Goal: Task Accomplishment & Management: Use online tool/utility

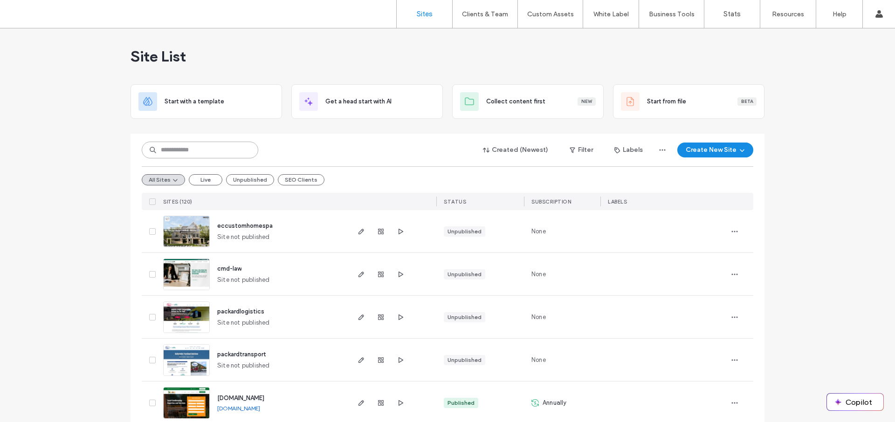
click at [219, 151] on input at bounding box center [200, 150] width 117 height 17
type input "****"
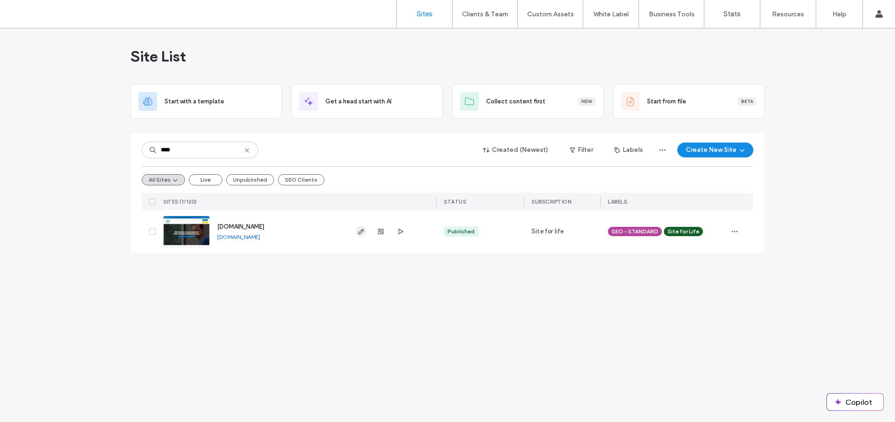
click at [359, 234] on use "button" at bounding box center [361, 232] width 6 height 6
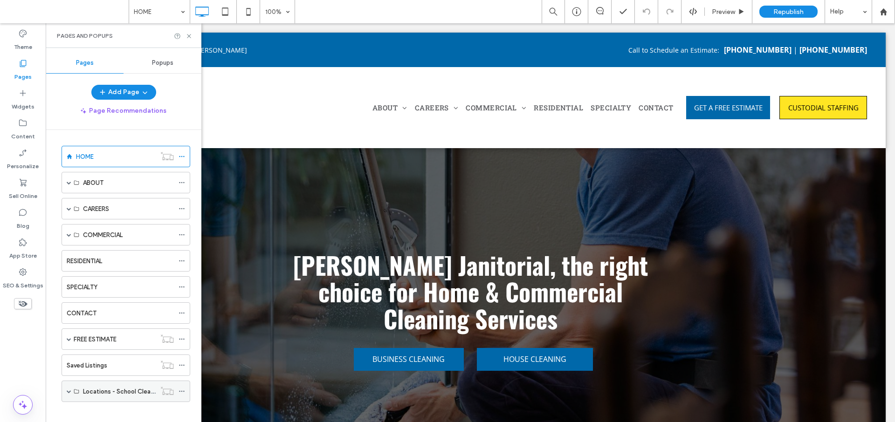
click at [67, 391] on span at bounding box center [69, 391] width 5 height 5
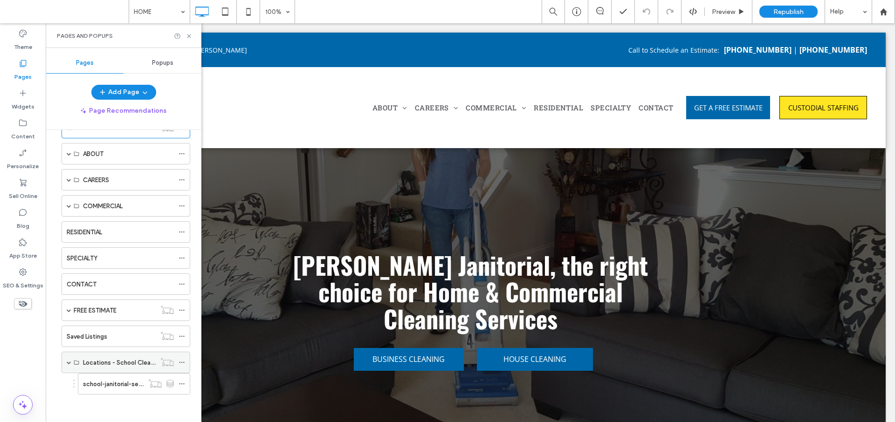
scroll to position [29, 0]
click at [112, 386] on label "school-janitorial-services" at bounding box center [119, 384] width 72 height 16
click at [188, 36] on icon at bounding box center [189, 36] width 7 height 7
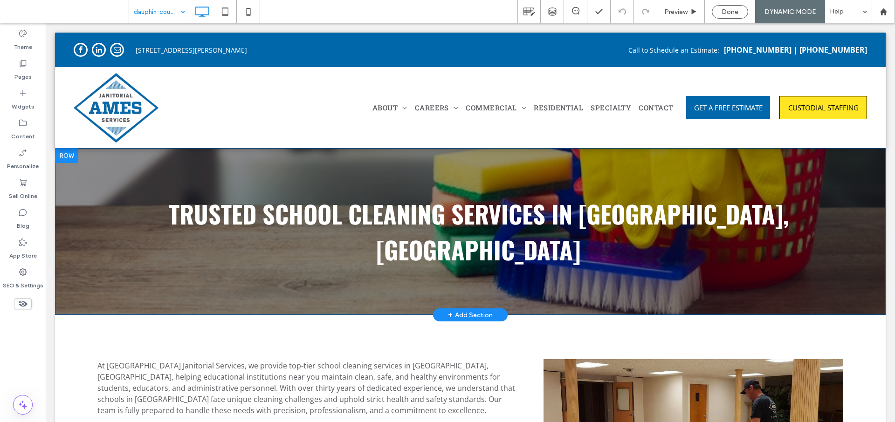
click at [86, 167] on div "Trusted School Cleaning Services in [GEOGRAPHIC_DATA], [GEOGRAPHIC_DATA] Click …" at bounding box center [470, 231] width 831 height 167
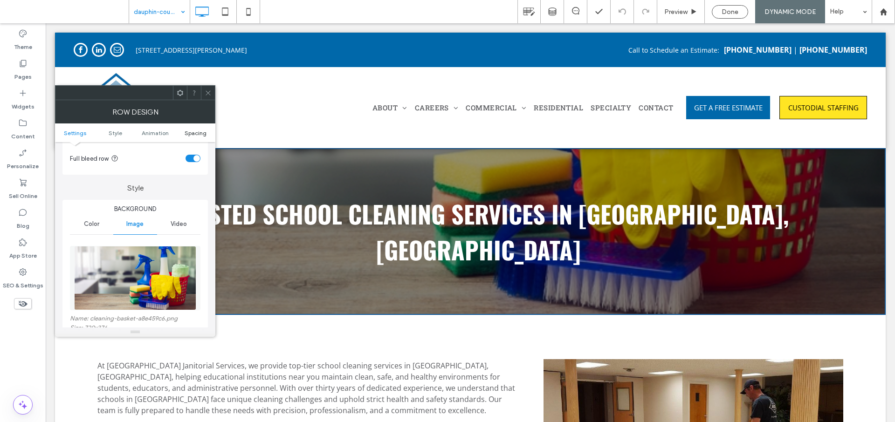
scroll to position [51, 0]
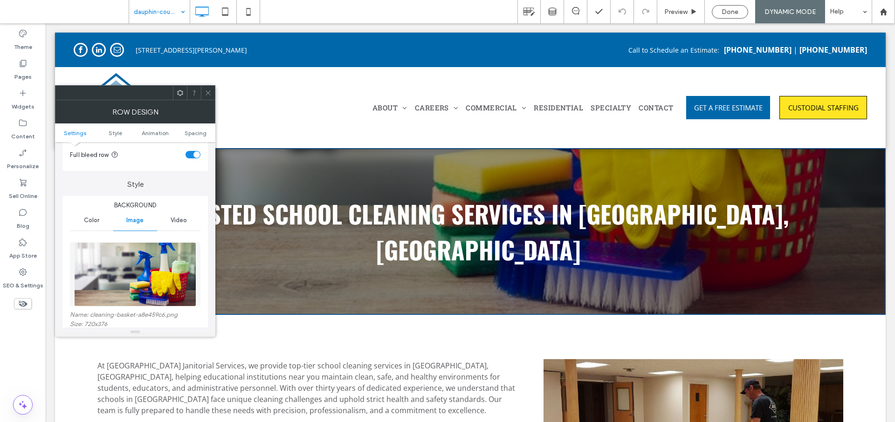
click at [206, 96] on span at bounding box center [208, 93] width 7 height 14
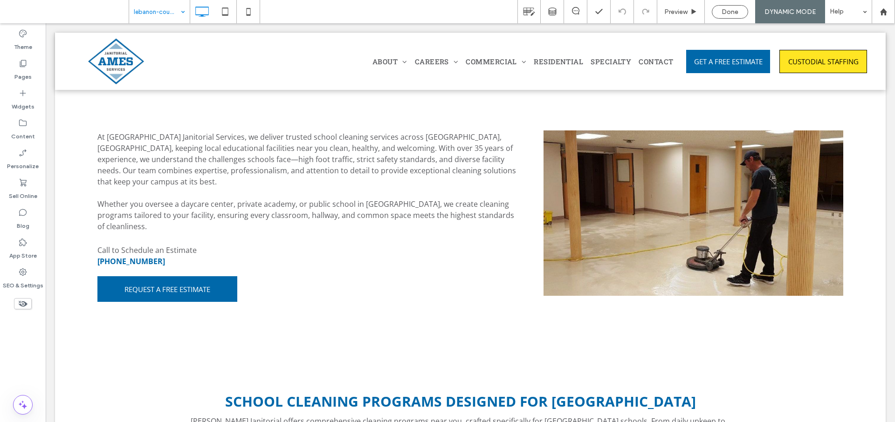
scroll to position [0, 0]
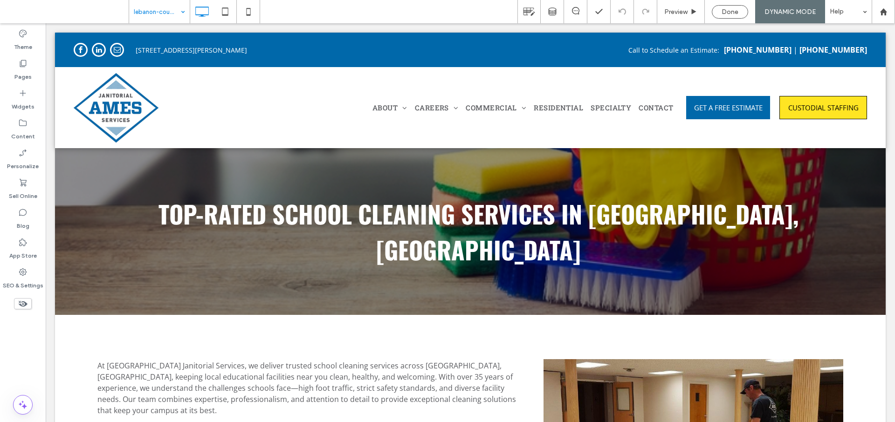
click at [167, 10] on input at bounding box center [157, 11] width 47 height 23
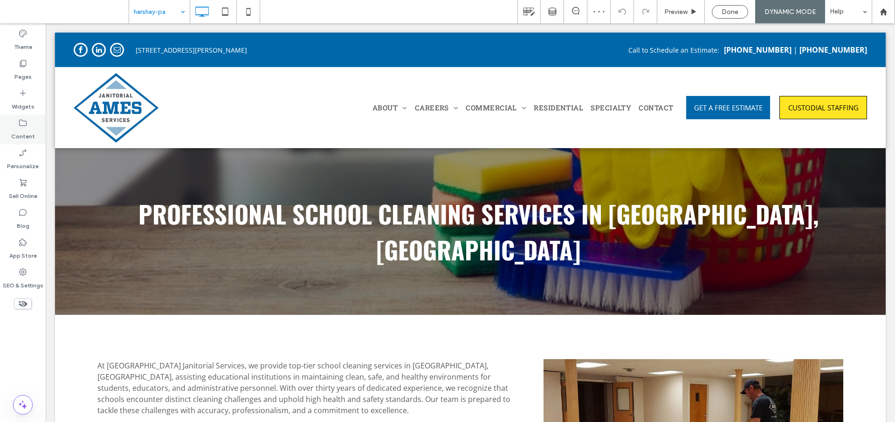
click at [28, 130] on label "Content" at bounding box center [23, 134] width 24 height 13
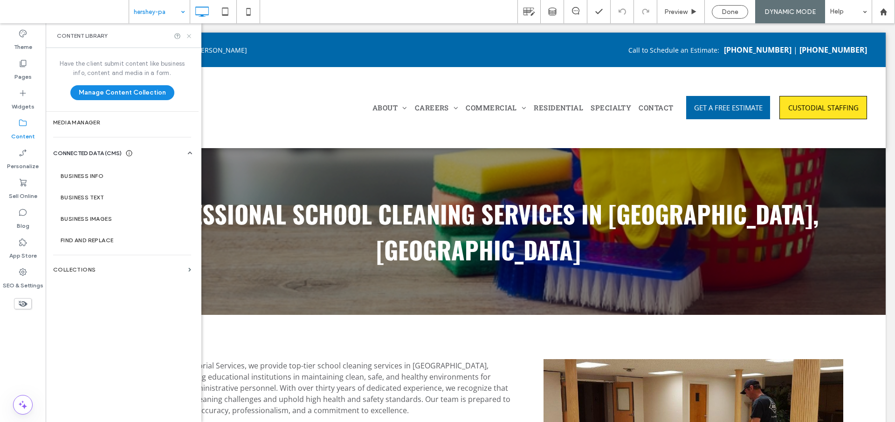
click at [188, 33] on icon at bounding box center [189, 36] width 7 height 7
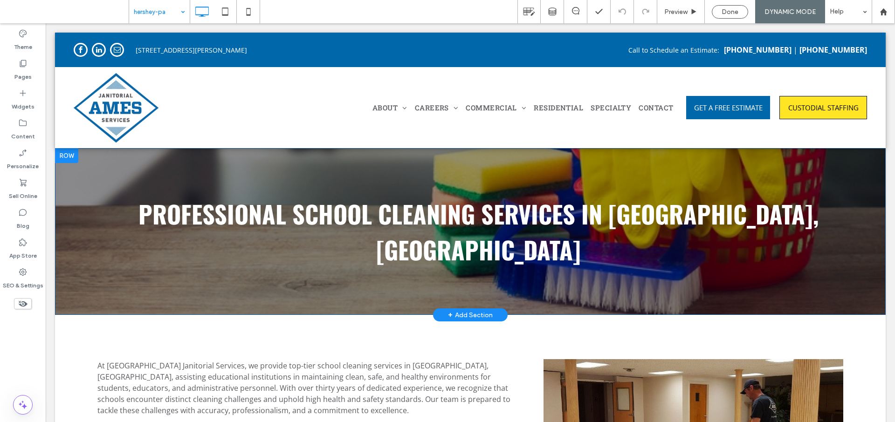
click at [91, 184] on div "Professional School Cleaning Services in [GEOGRAPHIC_DATA], [GEOGRAPHIC_DATA] C…" at bounding box center [470, 231] width 831 height 167
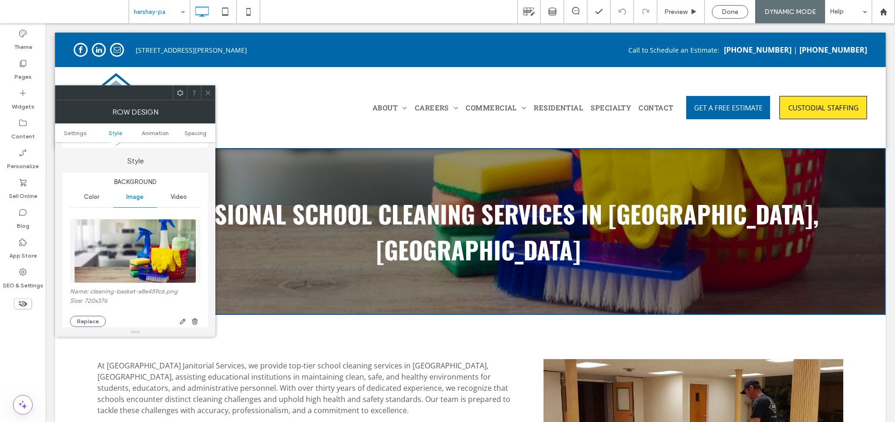
scroll to position [81, 0]
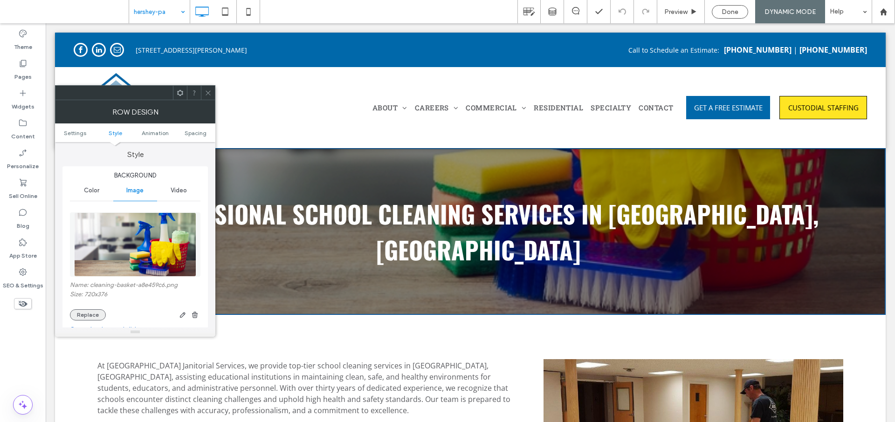
click at [90, 315] on button "Replace" at bounding box center [88, 315] width 36 height 11
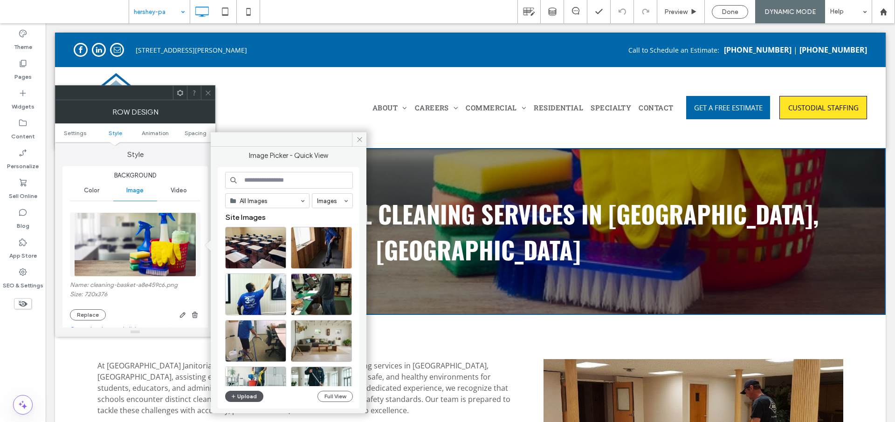
click at [239, 399] on button "Upload" at bounding box center [244, 396] width 38 height 11
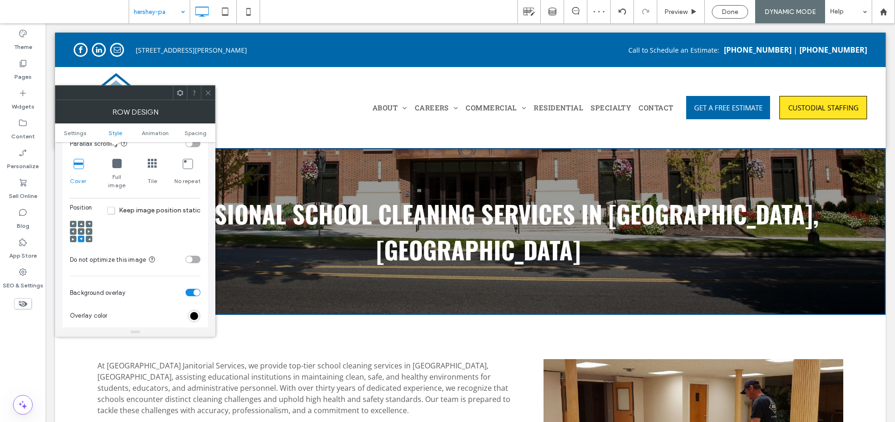
scroll to position [329, 0]
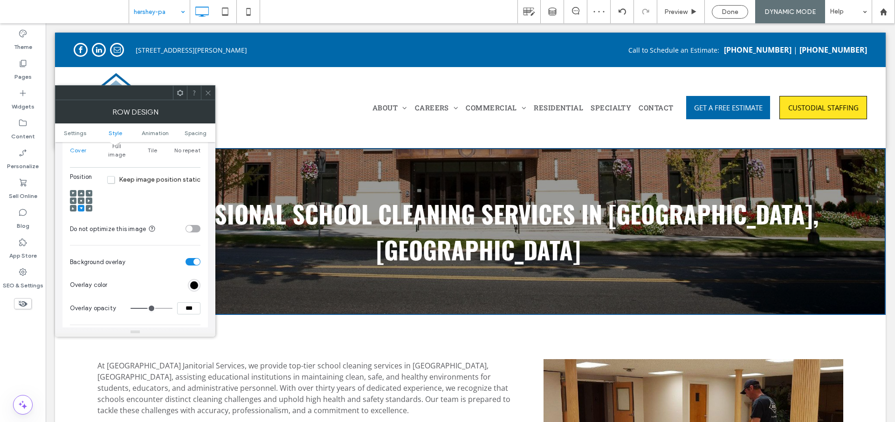
click at [82, 200] on icon at bounding box center [81, 201] width 3 height 3
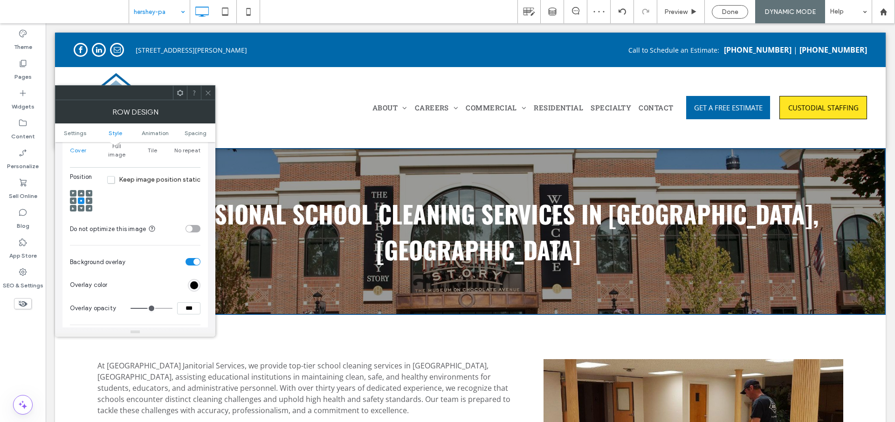
click at [212, 93] on div at bounding box center [208, 93] width 14 height 14
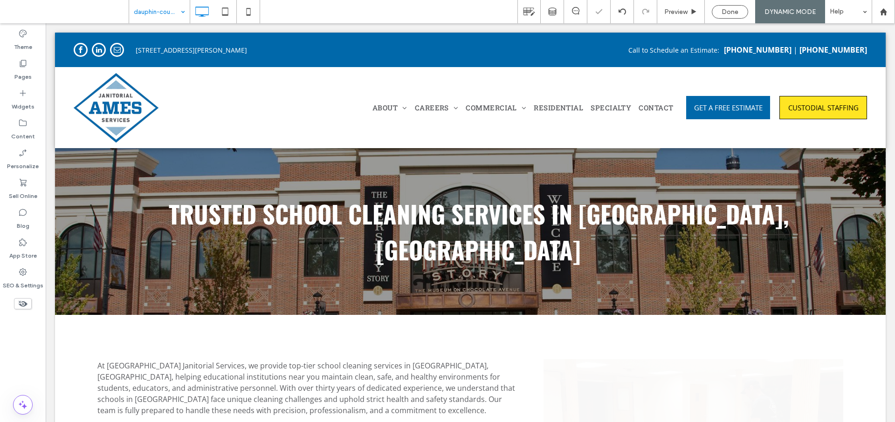
scroll to position [0, 0]
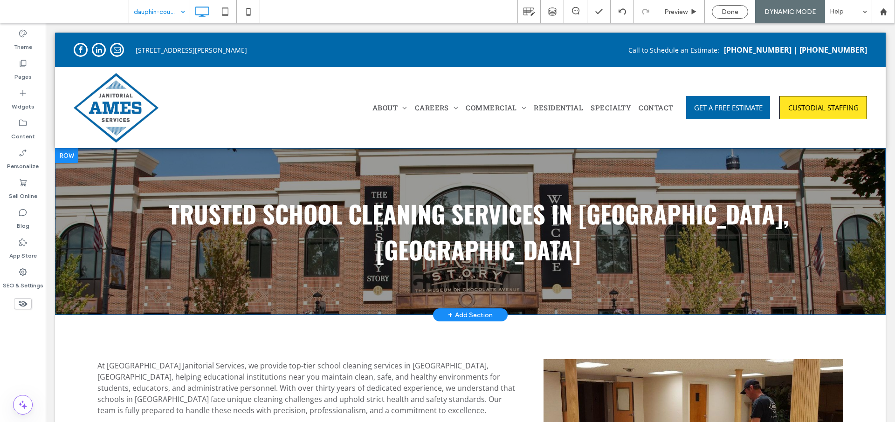
click at [67, 222] on div "Trusted School Cleaning Services in [GEOGRAPHIC_DATA], [GEOGRAPHIC_DATA] Click …" at bounding box center [470, 231] width 831 height 167
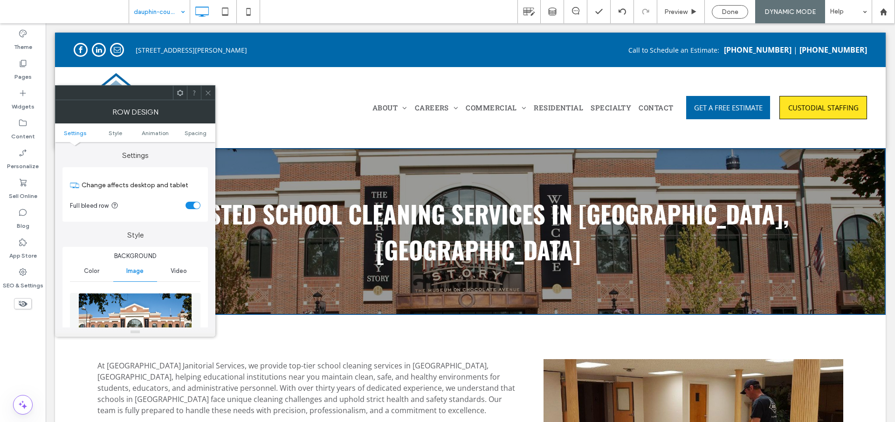
click at [208, 91] on icon at bounding box center [208, 93] width 7 height 7
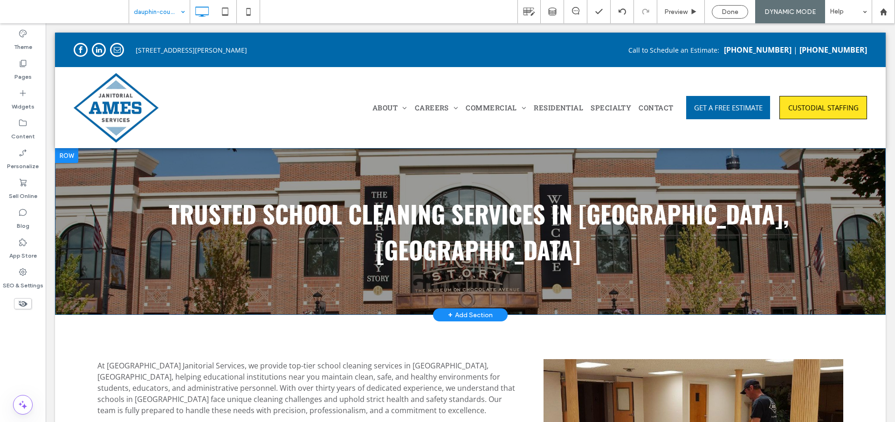
click at [68, 158] on div at bounding box center [66, 155] width 23 height 15
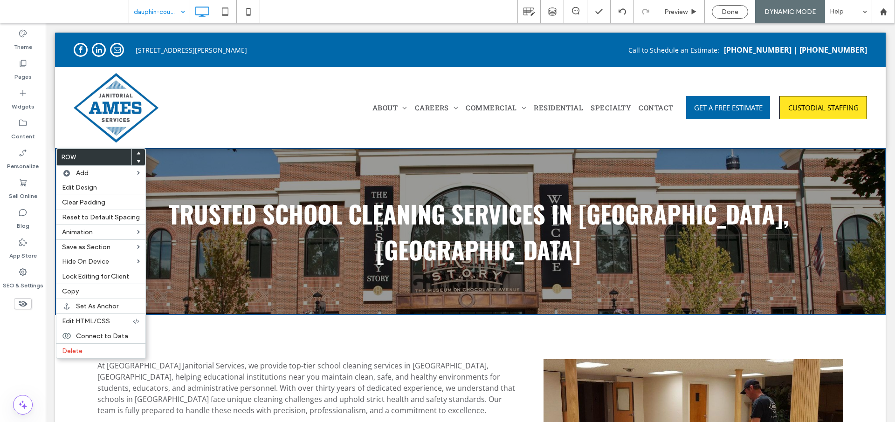
click at [183, 165] on div "Trusted School Cleaning Services in [GEOGRAPHIC_DATA], [GEOGRAPHIC_DATA] Click …" at bounding box center [470, 231] width 831 height 167
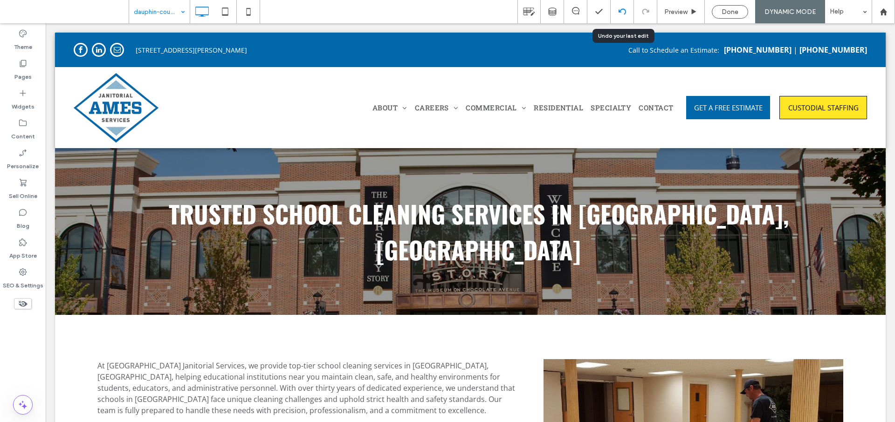
click at [619, 11] on use at bounding box center [621, 11] width 7 height 6
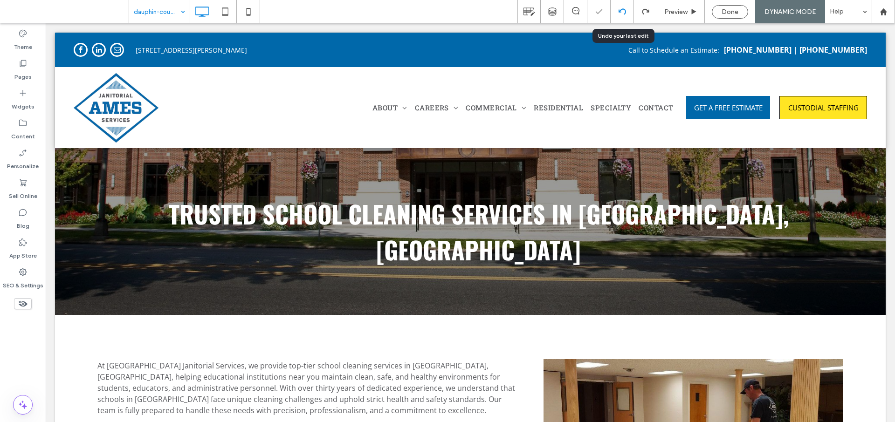
click at [626, 9] on div at bounding box center [622, 11] width 23 height 7
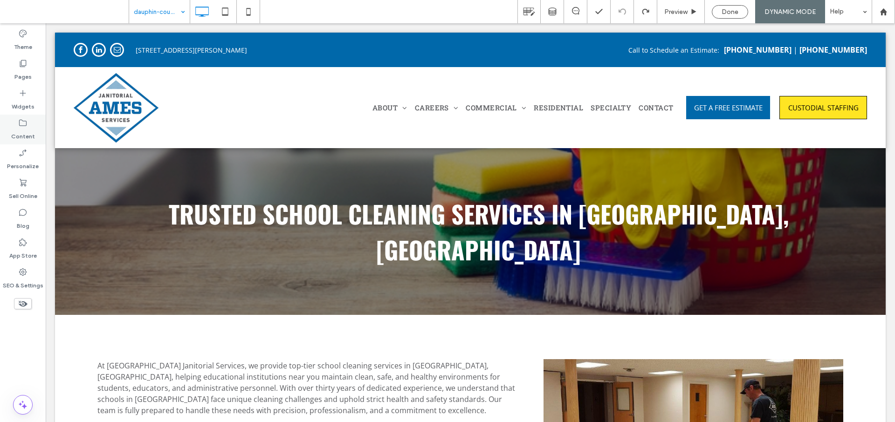
click at [26, 118] on icon at bounding box center [22, 122] width 9 height 9
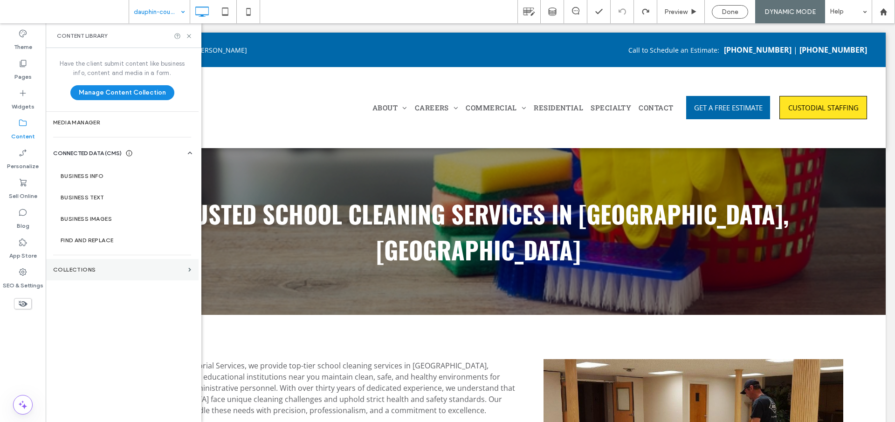
click at [81, 269] on label "Collections" at bounding box center [118, 270] width 131 height 7
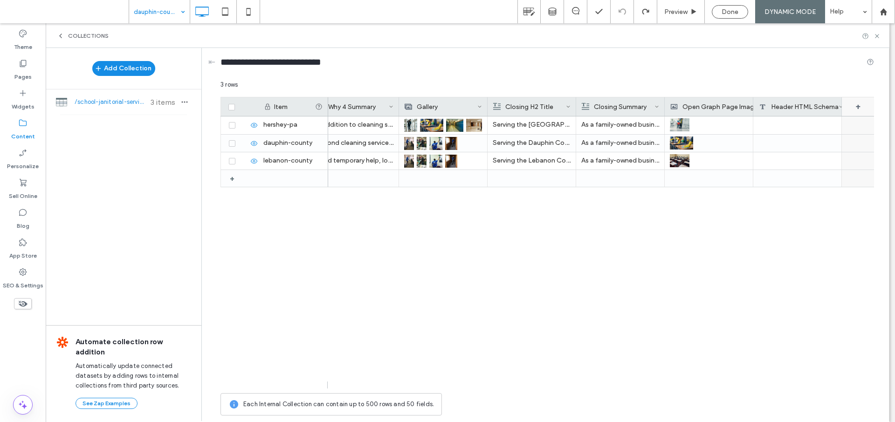
click at [859, 108] on div "+" at bounding box center [858, 106] width 33 height 19
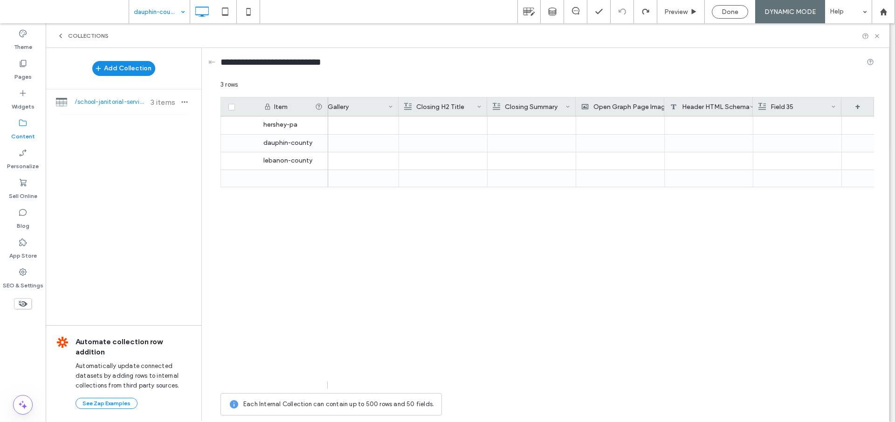
scroll to position [0, 2586]
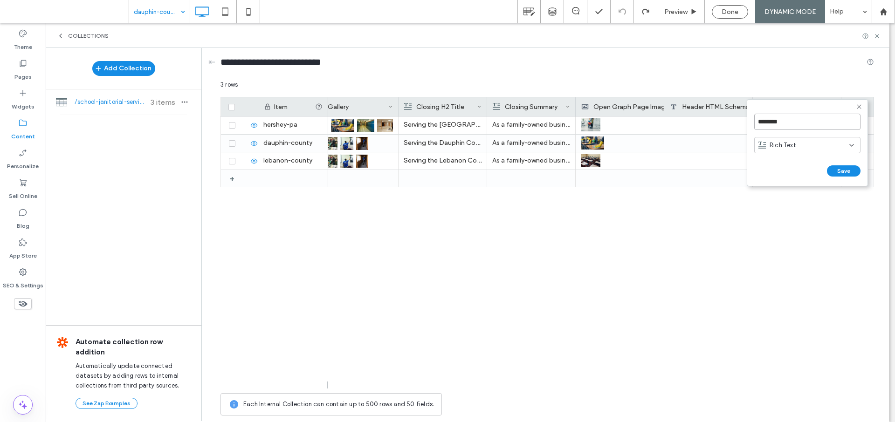
click at [819, 119] on input "********" at bounding box center [807, 122] width 106 height 16
drag, startPoint x: 801, startPoint y: 122, endPoint x: 749, endPoint y: 123, distance: 52.7
click at [749, 123] on form "******** Rich Text Save ******" at bounding box center [807, 142] width 121 height 87
type input "**********"
click input "******" at bounding box center [764, 181] width 21 height 8
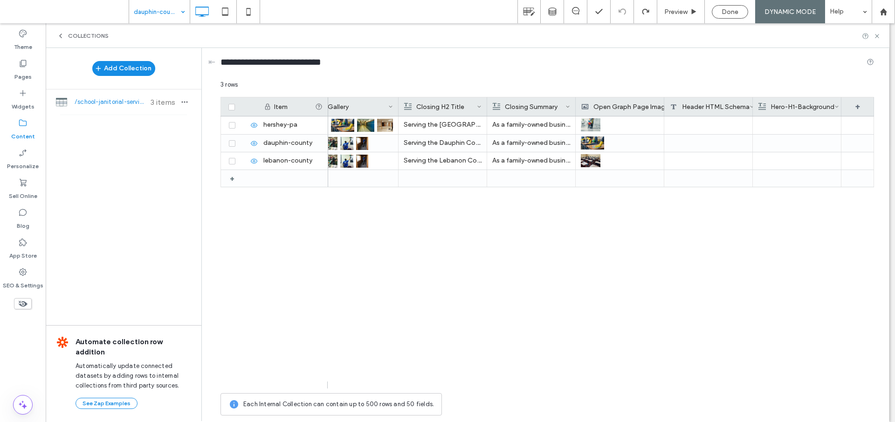
click at [808, 107] on div "Hero-H1-Background" at bounding box center [796, 106] width 76 height 19
click at [802, 149] on div "Rich Text" at bounding box center [809, 145] width 91 height 9
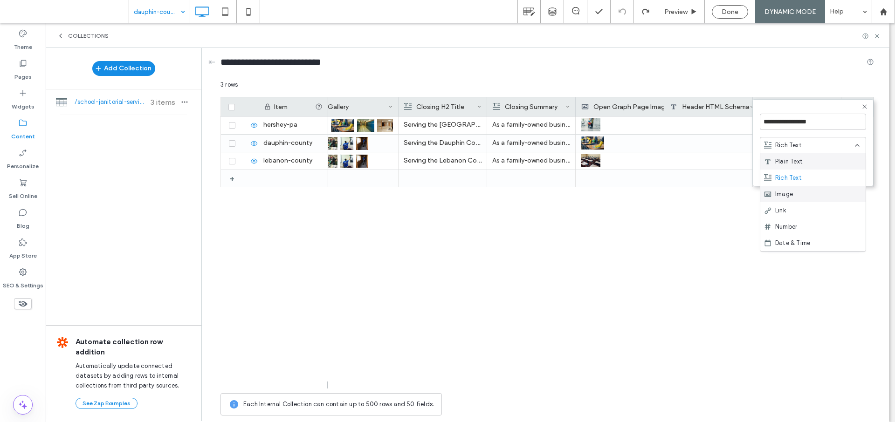
click at [797, 191] on div "Image" at bounding box center [812, 194] width 105 height 16
click at [854, 174] on button "Save" at bounding box center [850, 170] width 34 height 11
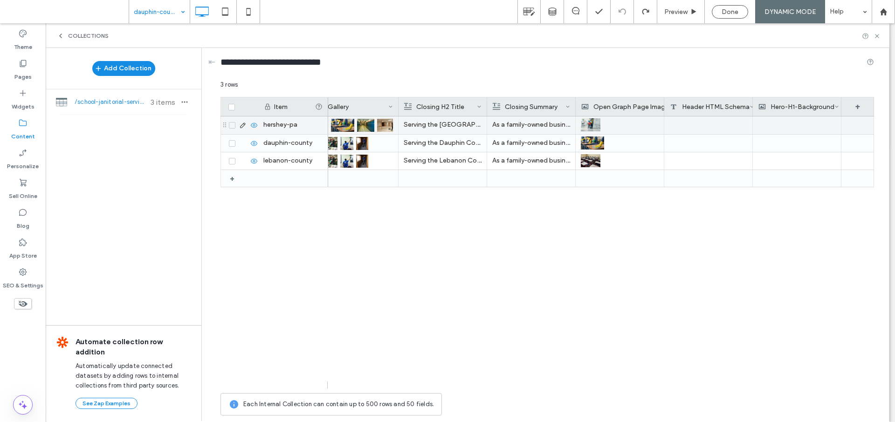
click at [794, 125] on div at bounding box center [797, 126] width 78 height 18
click at [794, 125] on div at bounding box center [796, 125] width 77 height 17
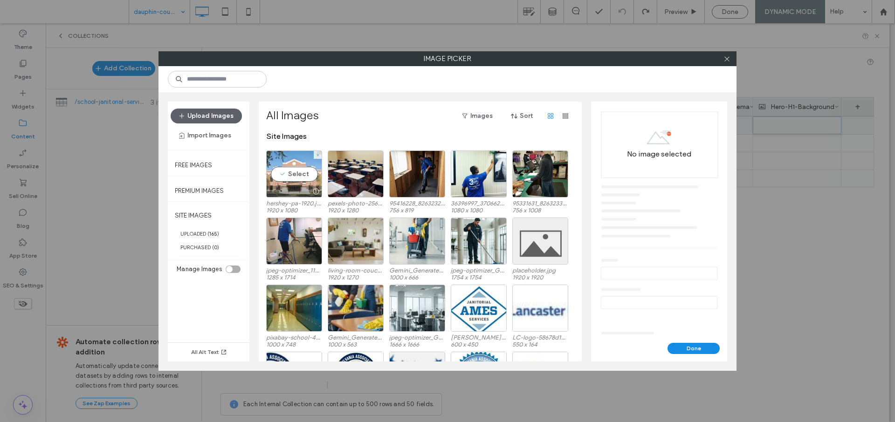
click at [297, 172] on div "Select" at bounding box center [294, 174] width 56 height 47
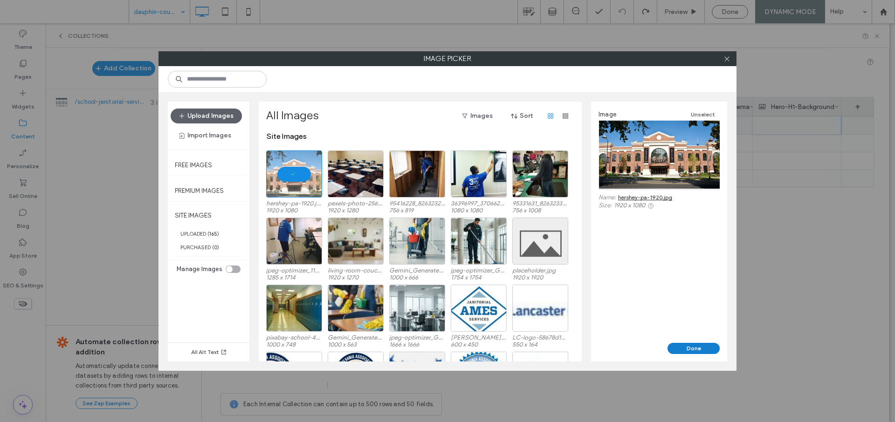
click at [680, 347] on button "Done" at bounding box center [694, 348] width 52 height 11
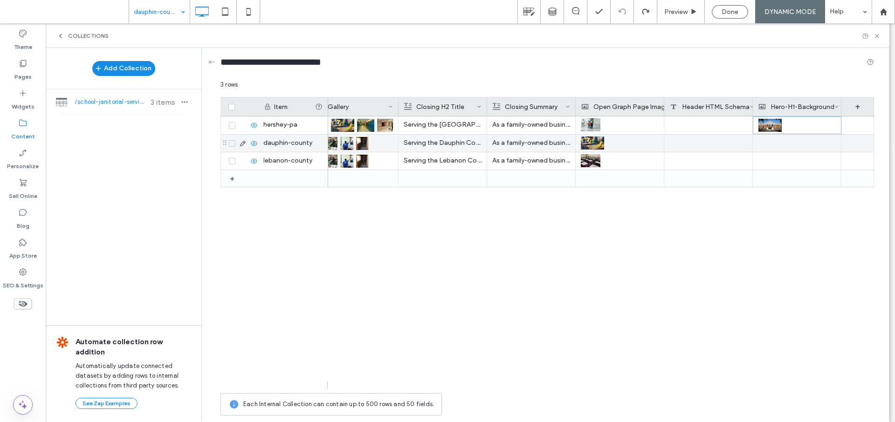
click at [778, 140] on div at bounding box center [797, 143] width 78 height 17
click at [778, 140] on div at bounding box center [796, 143] width 77 height 16
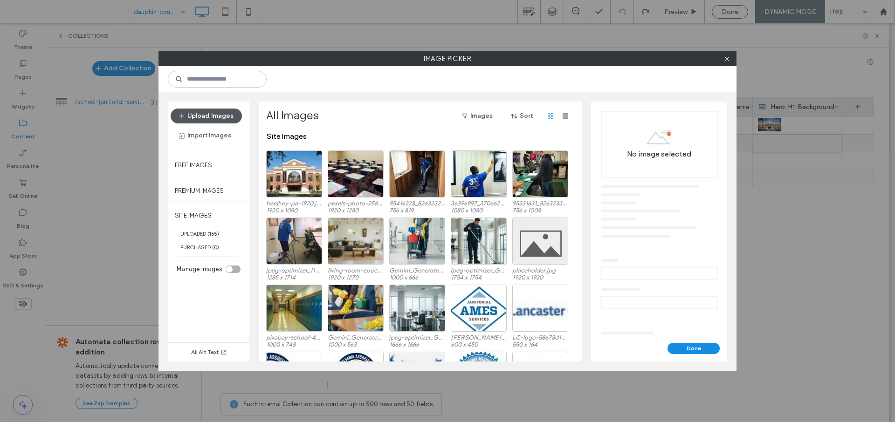
click at [200, 116] on button "Upload Images" at bounding box center [206, 116] width 71 height 15
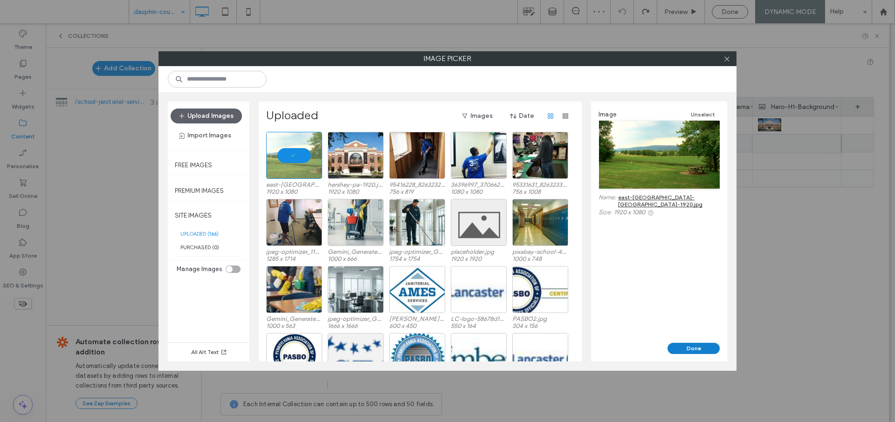
click at [691, 348] on button "Done" at bounding box center [694, 348] width 52 height 11
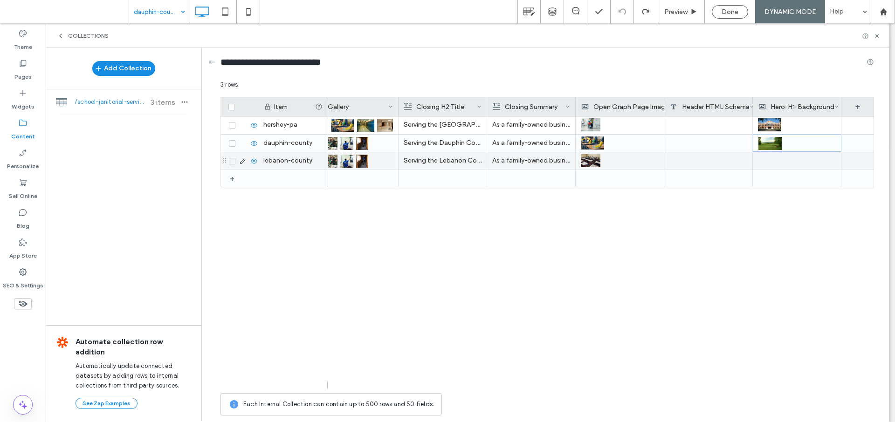
click at [776, 163] on div at bounding box center [797, 160] width 78 height 17
click at [776, 163] on div at bounding box center [796, 161] width 77 height 16
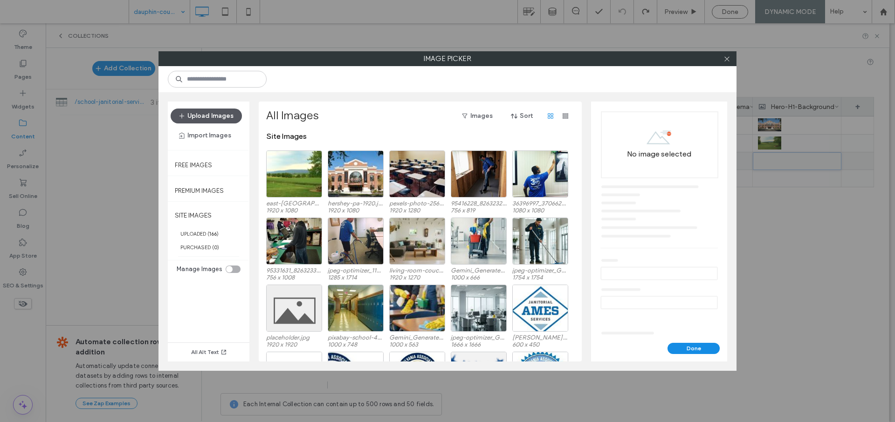
click at [224, 119] on button "Upload Images" at bounding box center [206, 116] width 71 height 15
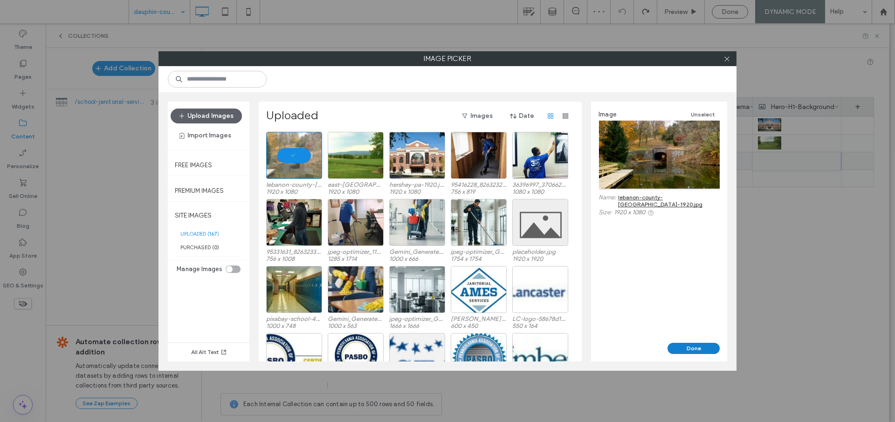
click at [685, 347] on button "Done" at bounding box center [694, 348] width 52 height 11
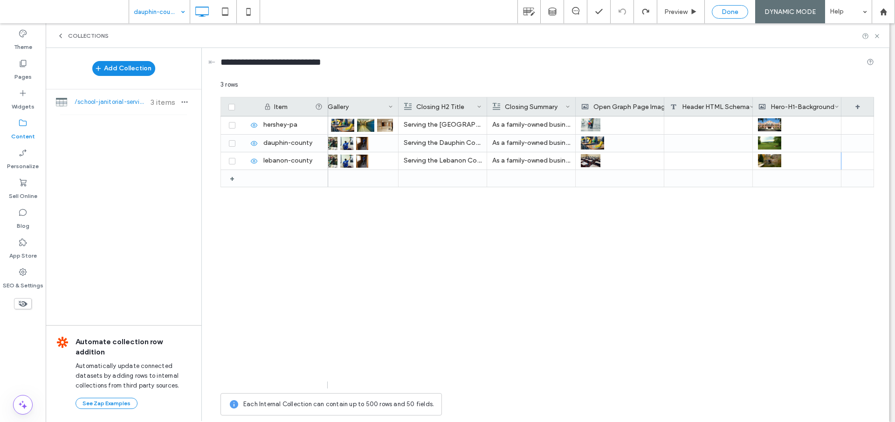
click at [730, 12] on span "Done" at bounding box center [730, 12] width 17 height 8
click at [24, 64] on icon at bounding box center [22, 63] width 9 height 9
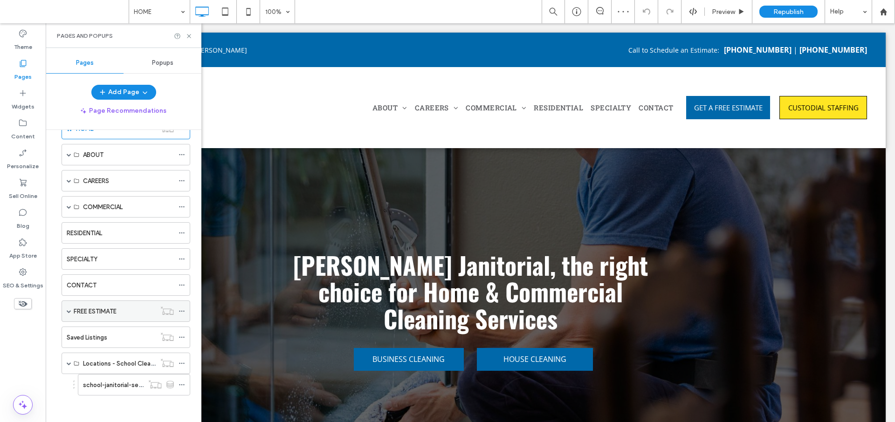
scroll to position [29, 0]
click at [113, 383] on label "school-janitorial-services" at bounding box center [119, 384] width 72 height 16
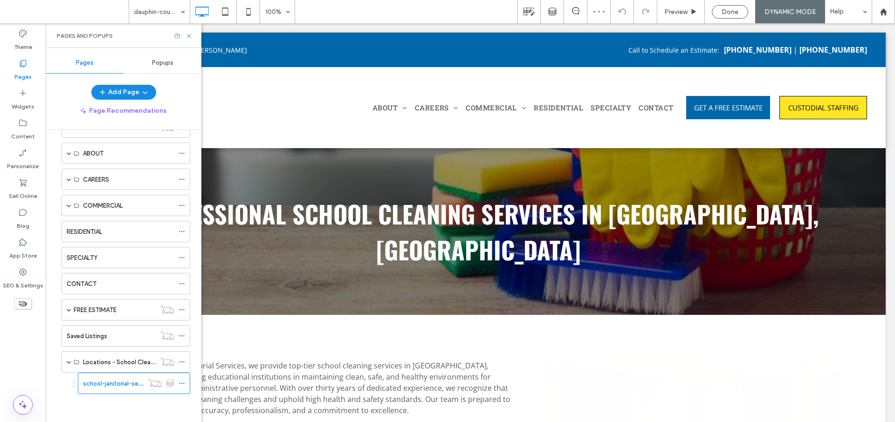
scroll to position [0, 0]
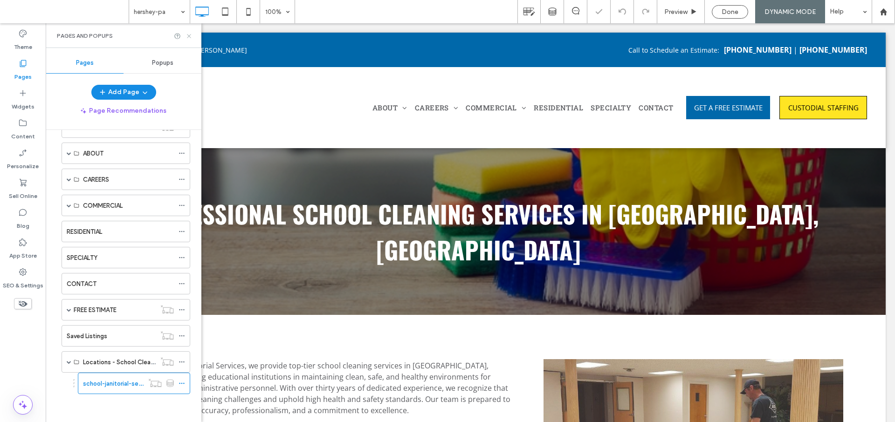
drag, startPoint x: 189, startPoint y: 38, endPoint x: 143, endPoint y: 16, distance: 51.3
click at [189, 38] on icon at bounding box center [189, 36] width 7 height 7
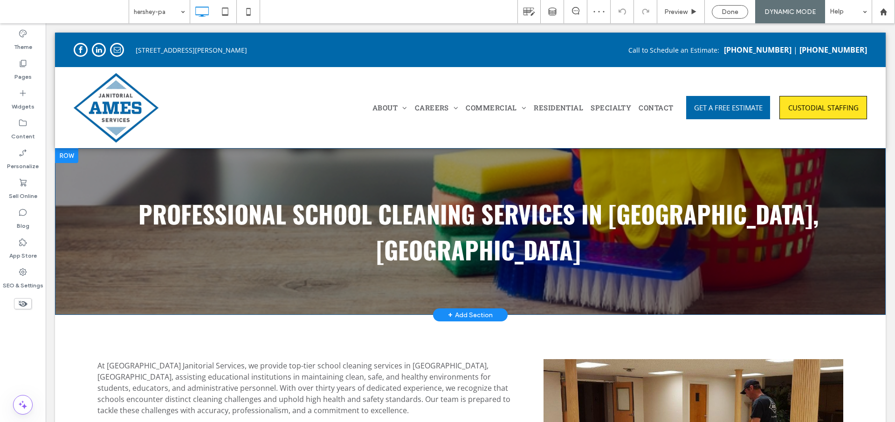
click at [69, 157] on div at bounding box center [66, 155] width 23 height 15
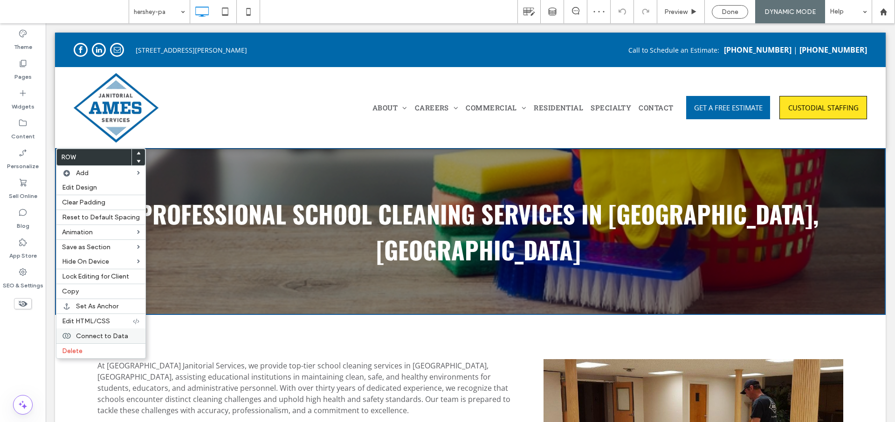
click at [104, 340] on div "Connect to Data" at bounding box center [100, 336] width 89 height 15
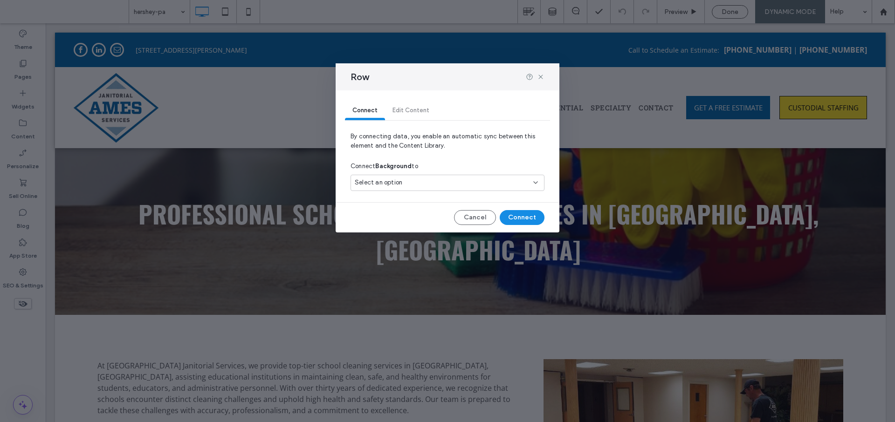
click at [406, 183] on div "Select an option" at bounding box center [442, 182] width 174 height 9
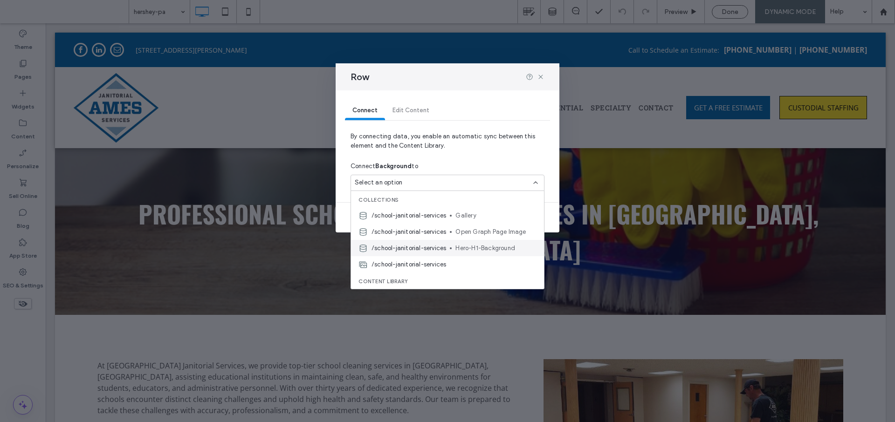
click at [429, 248] on span "/school-janitorial-services" at bounding box center [409, 248] width 75 height 9
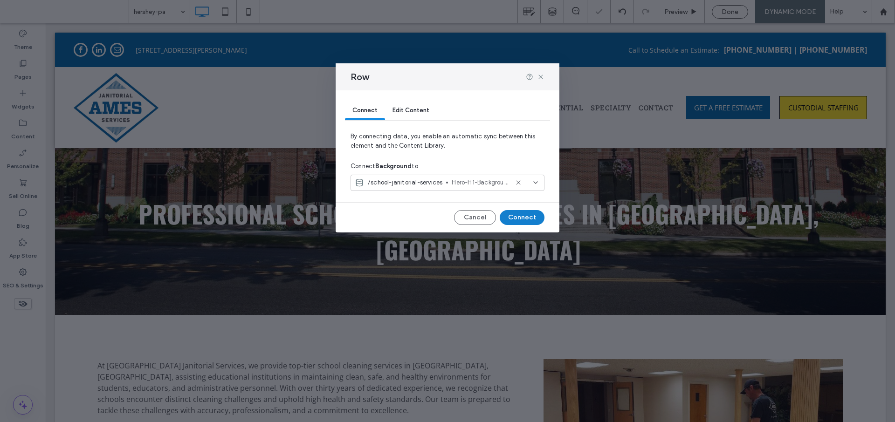
click at [514, 222] on button "Connect" at bounding box center [522, 217] width 45 height 15
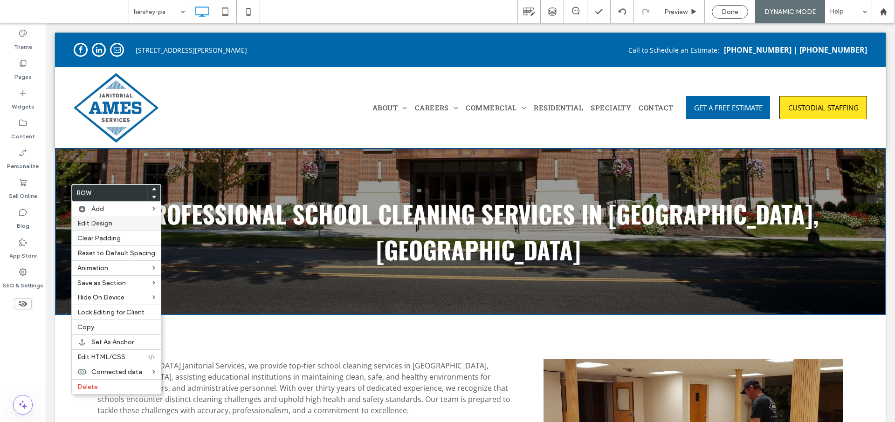
click at [89, 220] on span "Edit Design" at bounding box center [94, 224] width 35 height 8
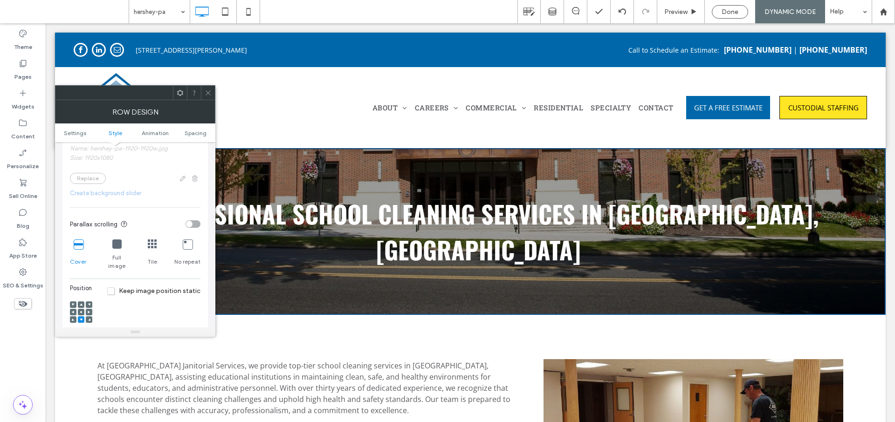
scroll to position [309, 0]
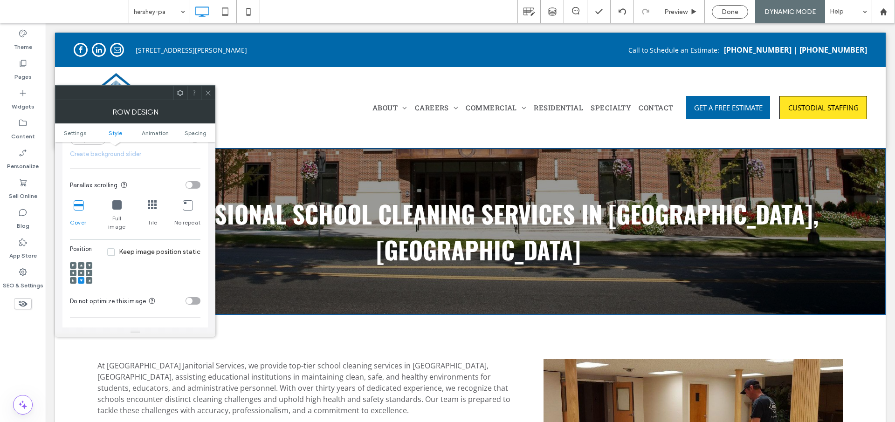
click at [83, 270] on div at bounding box center [81, 273] width 7 height 7
click at [81, 272] on use at bounding box center [81, 273] width 2 height 2
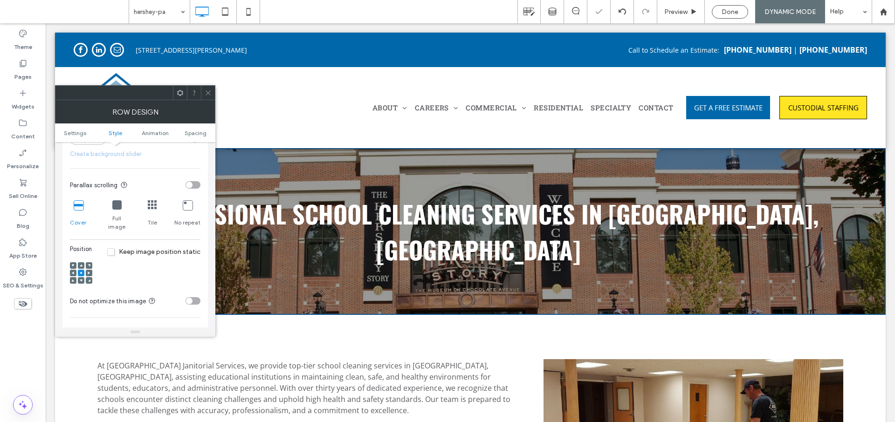
click at [206, 93] on icon at bounding box center [208, 93] width 7 height 7
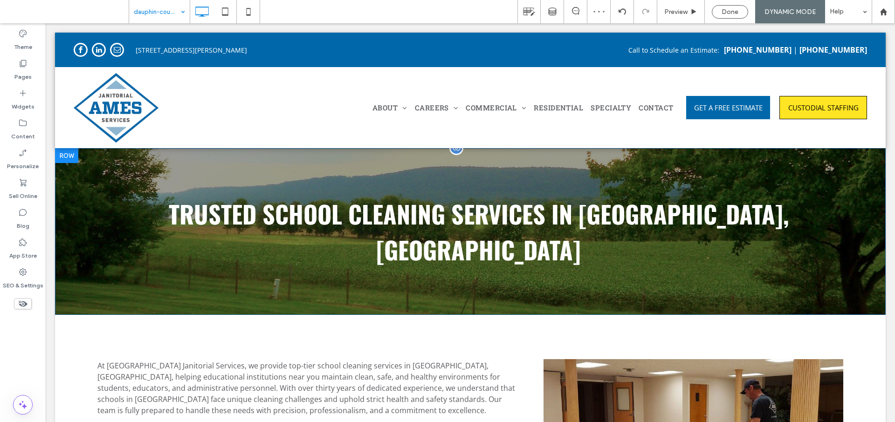
scroll to position [0, 0]
click at [179, 7] on div "dauphin-county" at bounding box center [159, 11] width 61 height 23
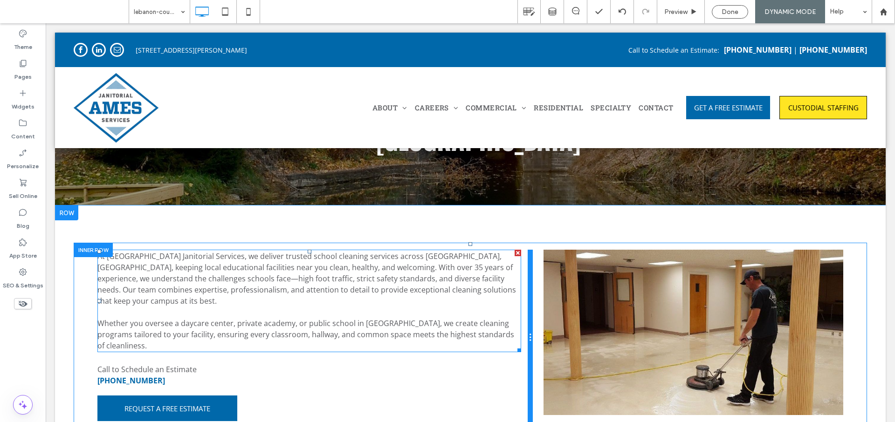
scroll to position [117, 0]
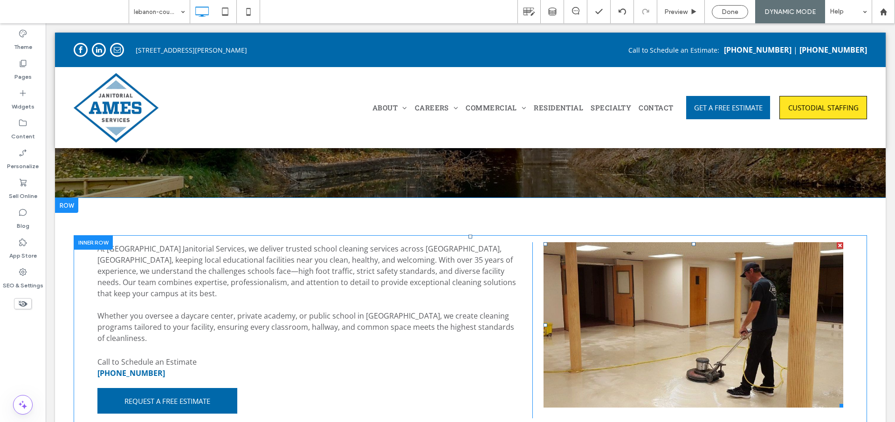
click at [565, 290] on li "Slide title Write your caption here Button" at bounding box center [694, 324] width 300 height 165
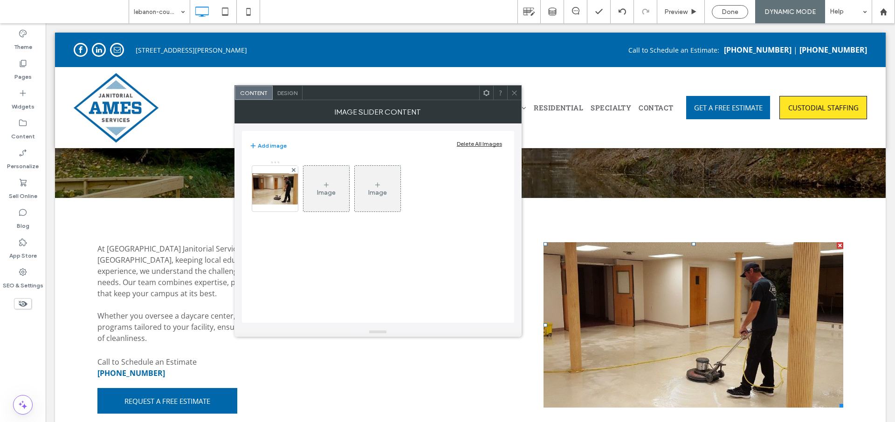
click at [513, 95] on icon at bounding box center [514, 93] width 7 height 7
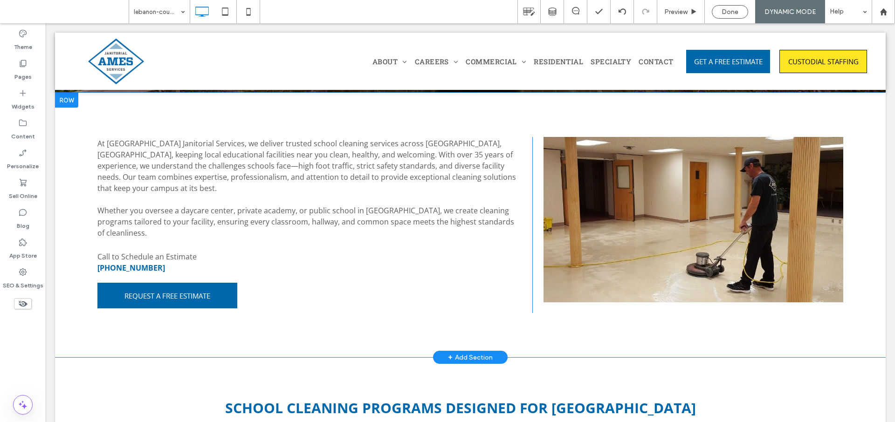
scroll to position [266, 0]
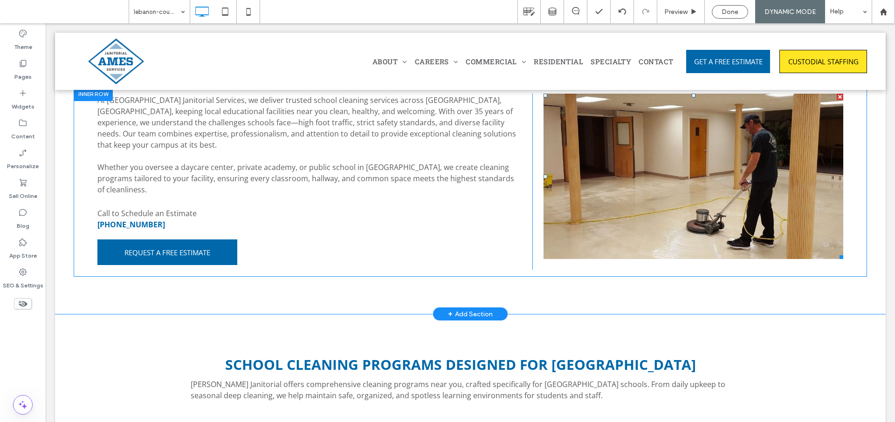
click at [589, 189] on li "Slide title Write your caption here Button" at bounding box center [694, 176] width 300 height 165
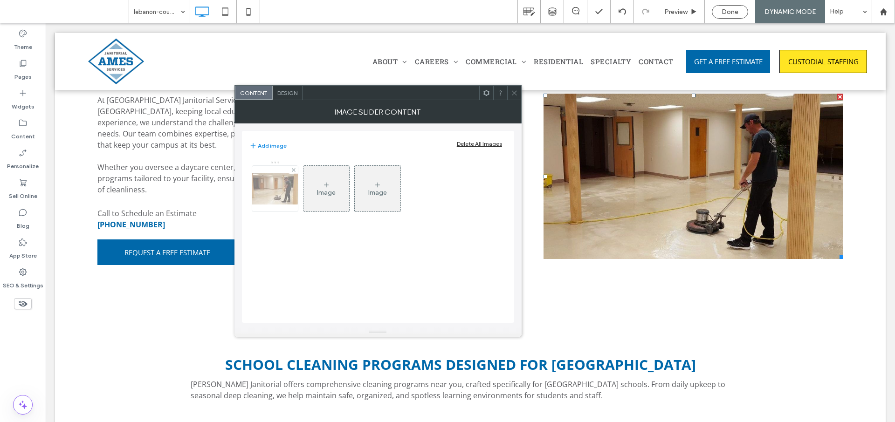
click at [265, 194] on img at bounding box center [275, 188] width 75 height 31
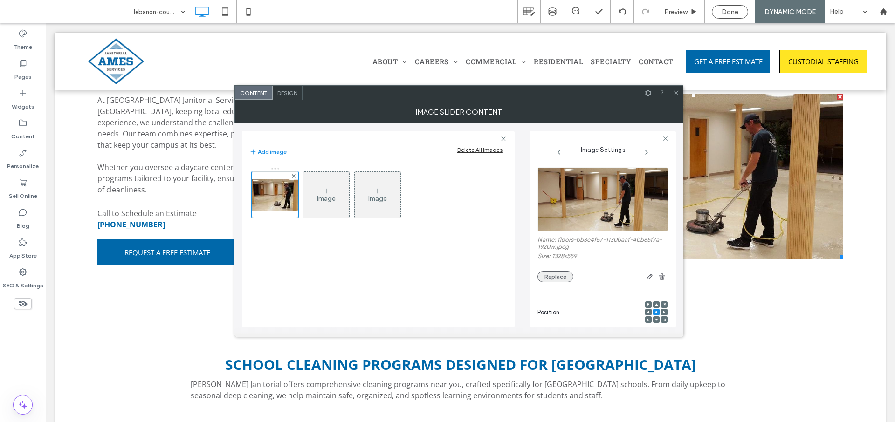
click at [552, 275] on button "Replace" at bounding box center [555, 276] width 36 height 11
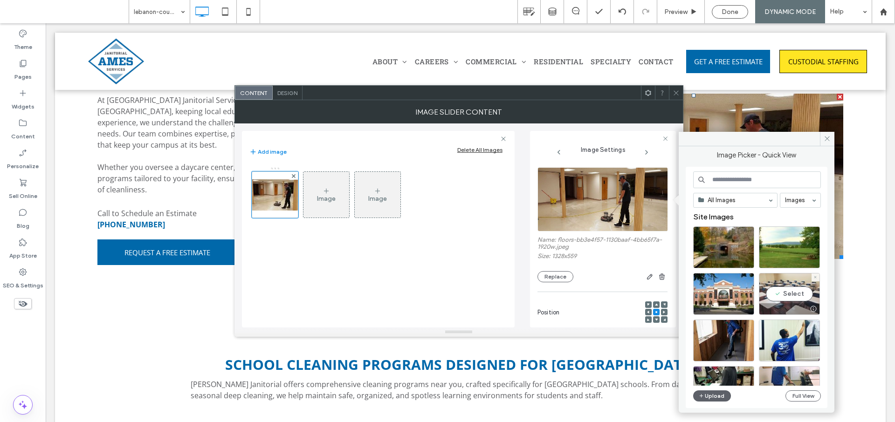
click at [795, 293] on div "Select" at bounding box center [789, 294] width 61 height 42
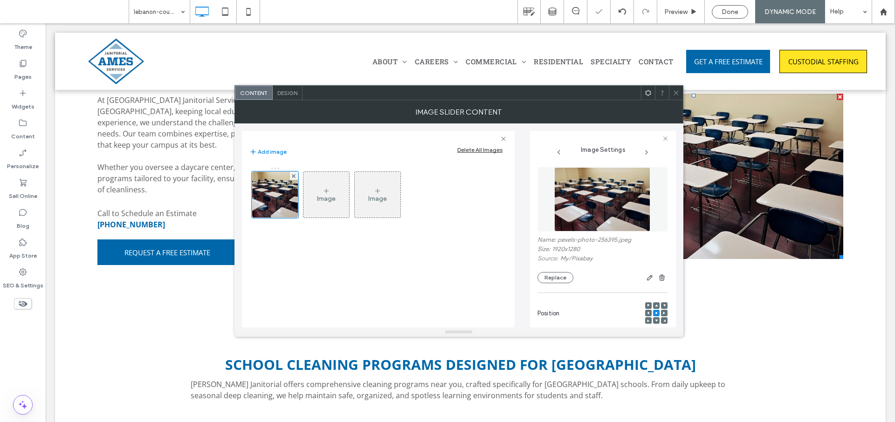
click at [674, 93] on icon at bounding box center [676, 93] width 7 height 7
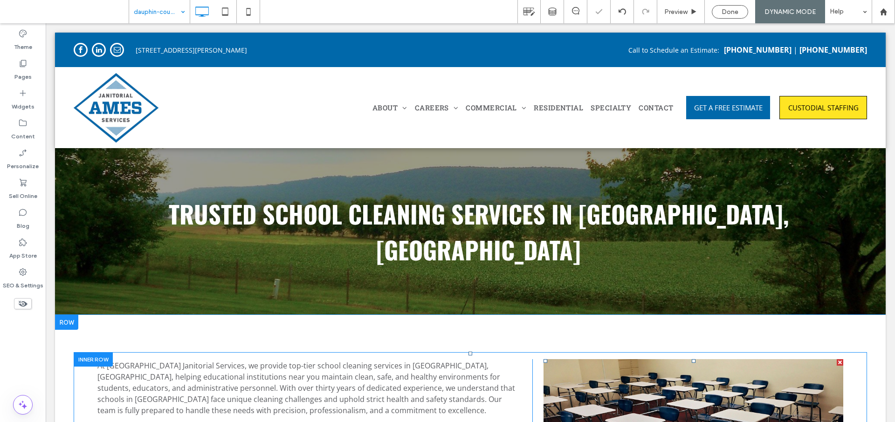
scroll to position [96, 0]
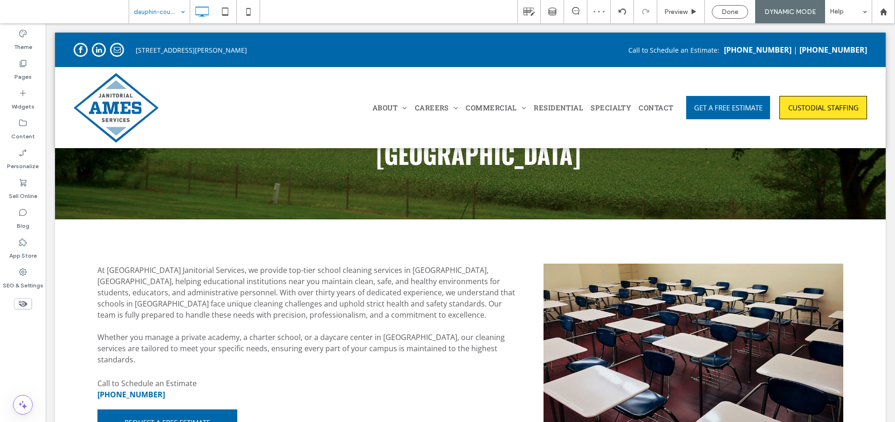
click at [164, 12] on input at bounding box center [157, 11] width 47 height 23
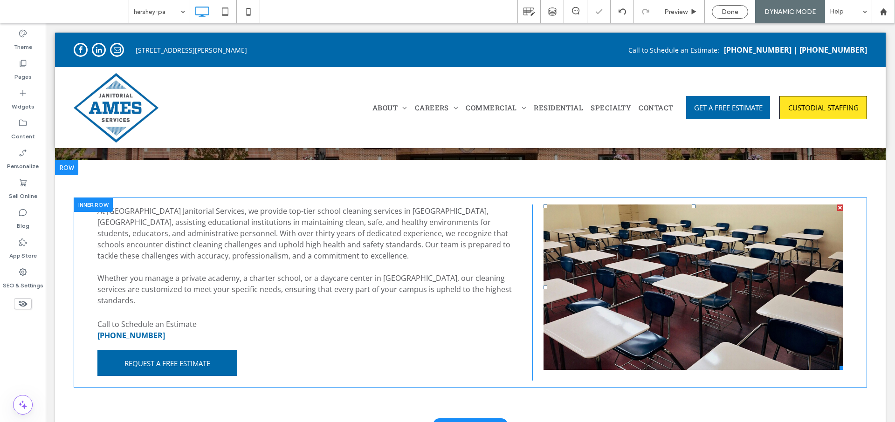
scroll to position [158, 0]
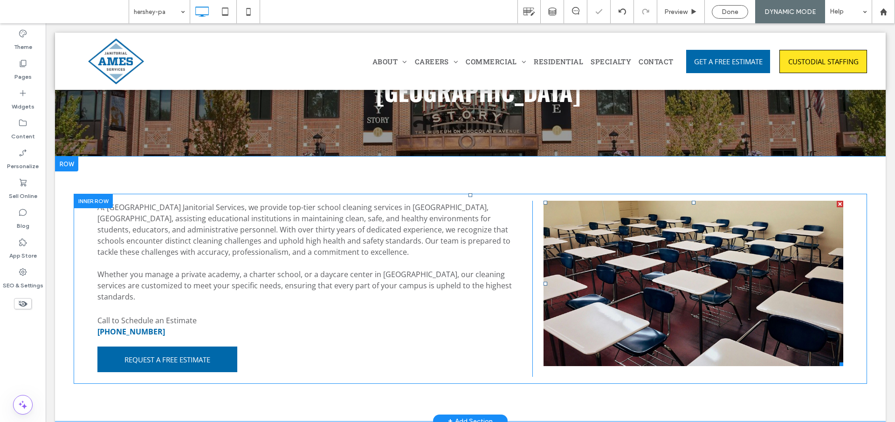
click at [596, 276] on li "Slide title Write your caption here Button" at bounding box center [694, 283] width 300 height 165
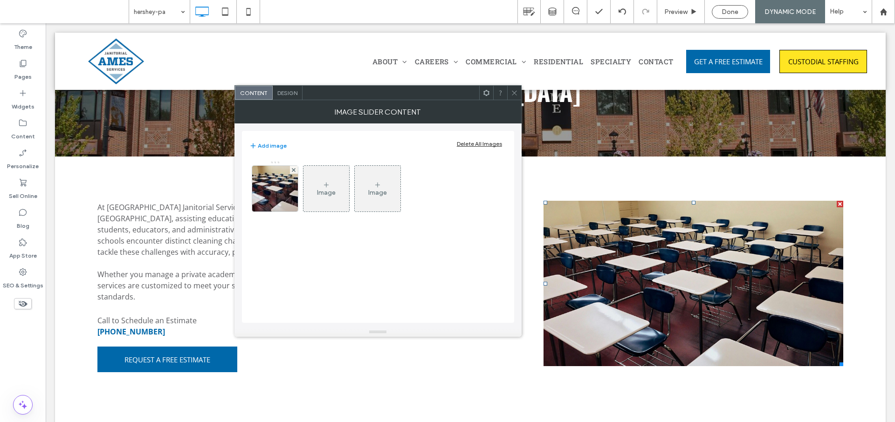
click at [515, 96] on icon at bounding box center [514, 93] width 7 height 7
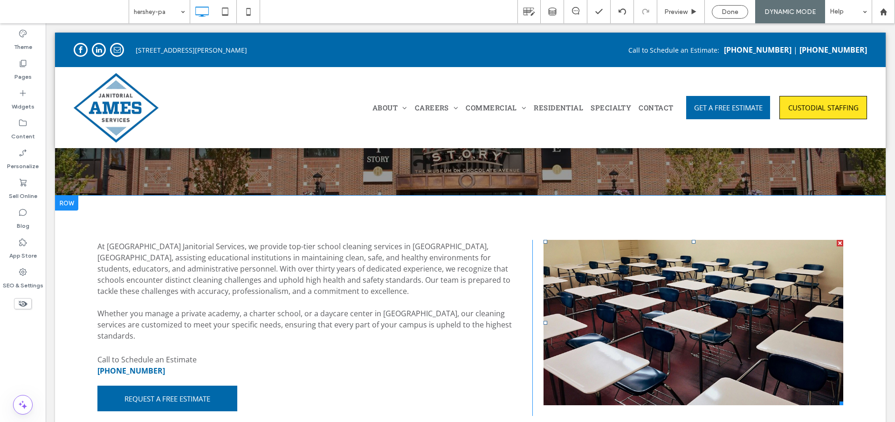
scroll to position [157, 0]
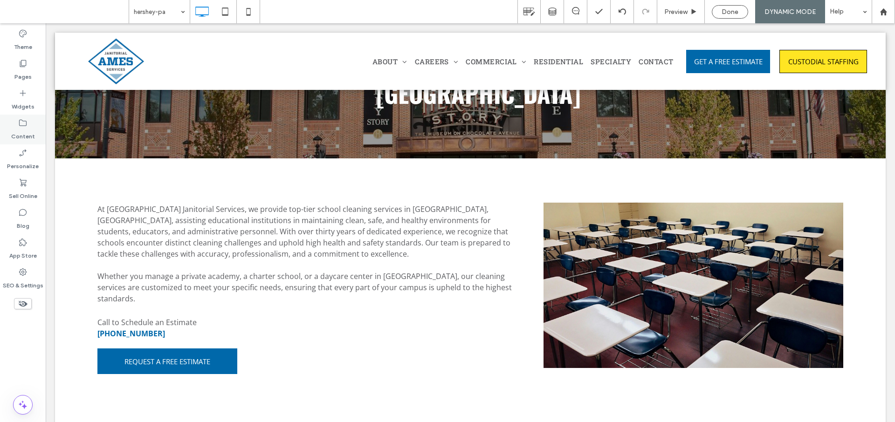
click at [29, 132] on label "Content" at bounding box center [23, 134] width 24 height 13
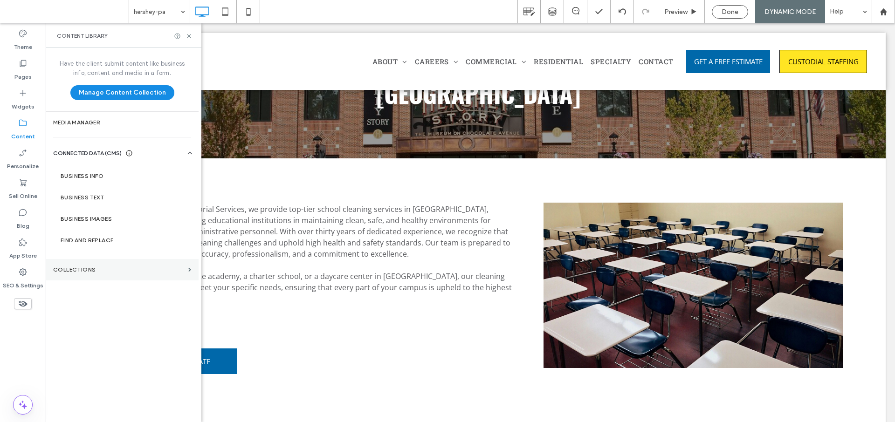
click at [105, 269] on label "Collections" at bounding box center [118, 270] width 131 height 7
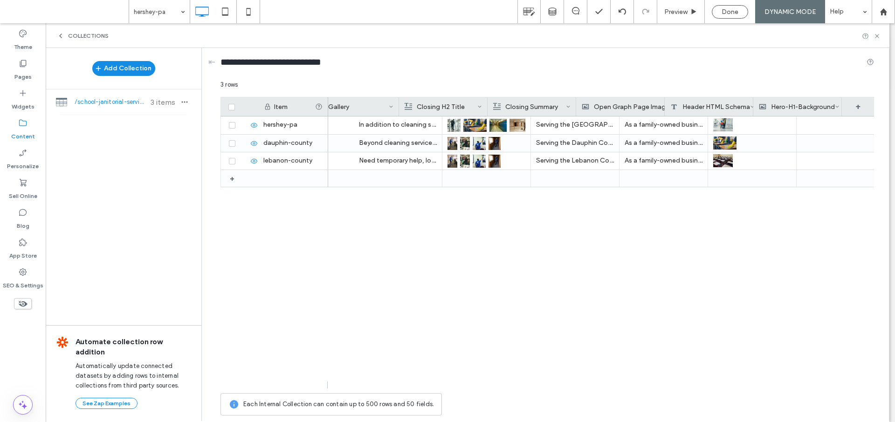
scroll to position [0, 2586]
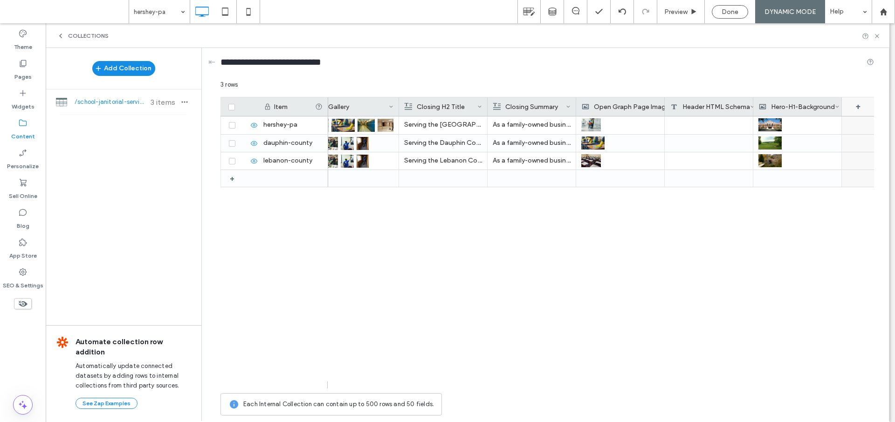
click at [859, 105] on div "+" at bounding box center [858, 106] width 33 height 19
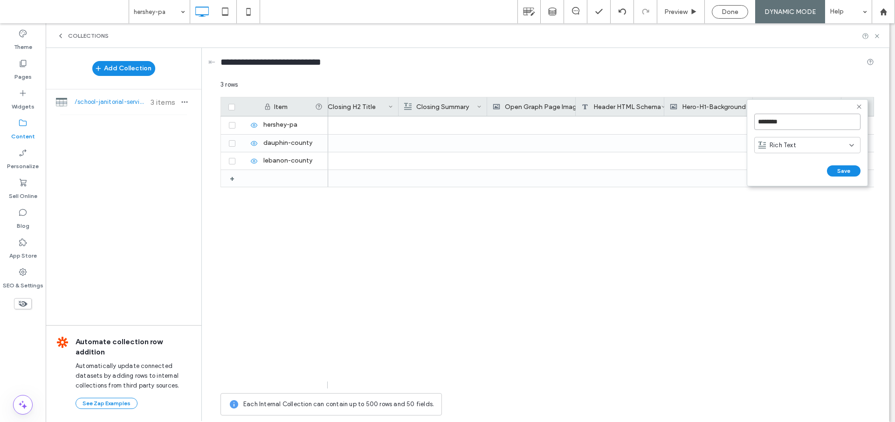
scroll to position [0, 2675]
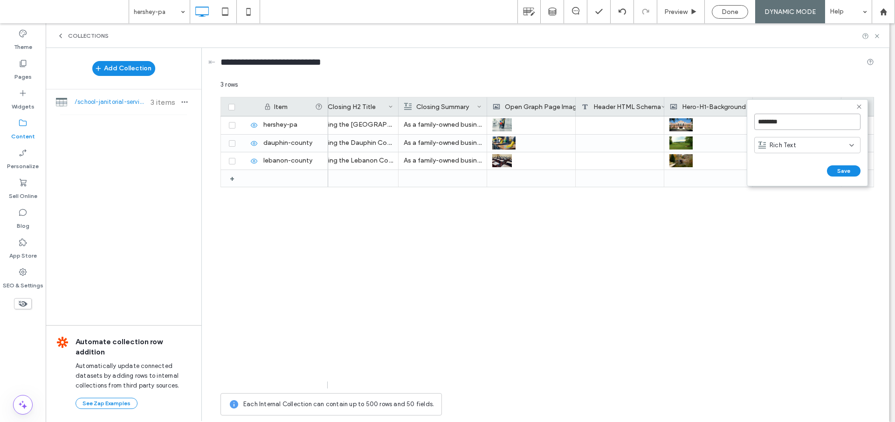
drag, startPoint x: 781, startPoint y: 122, endPoint x: 748, endPoint y: 119, distance: 33.2
click at [748, 119] on form "******** Rich Text Save ******" at bounding box center [807, 142] width 121 height 87
type input "**********"
click at [773, 147] on span "Rich Text" at bounding box center [783, 145] width 27 height 9
click at [785, 191] on span "Image" at bounding box center [779, 194] width 18 height 9
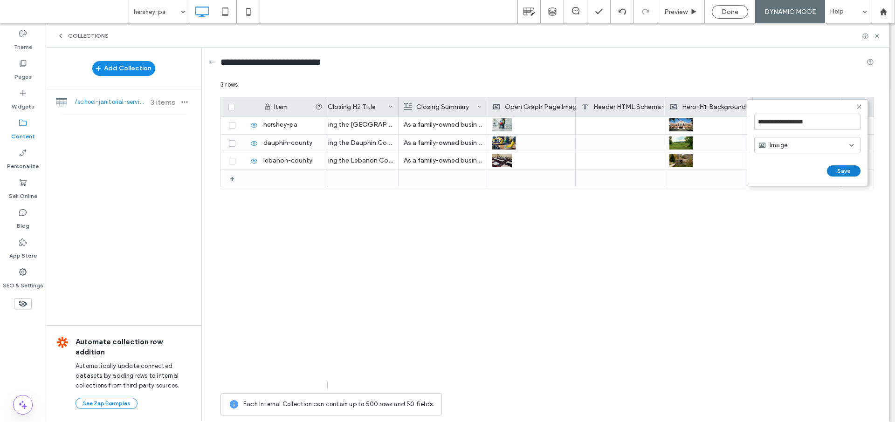
click at [851, 171] on button "Save" at bounding box center [844, 170] width 34 height 11
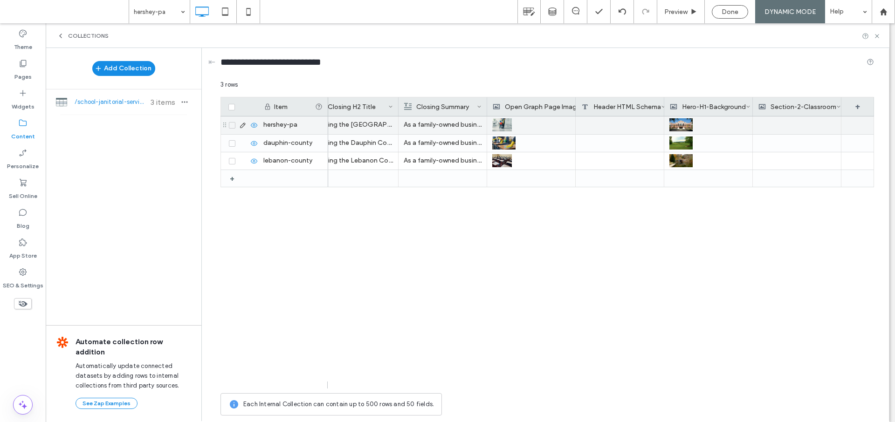
click at [800, 127] on div at bounding box center [797, 126] width 78 height 18
click at [800, 128] on div at bounding box center [796, 125] width 77 height 17
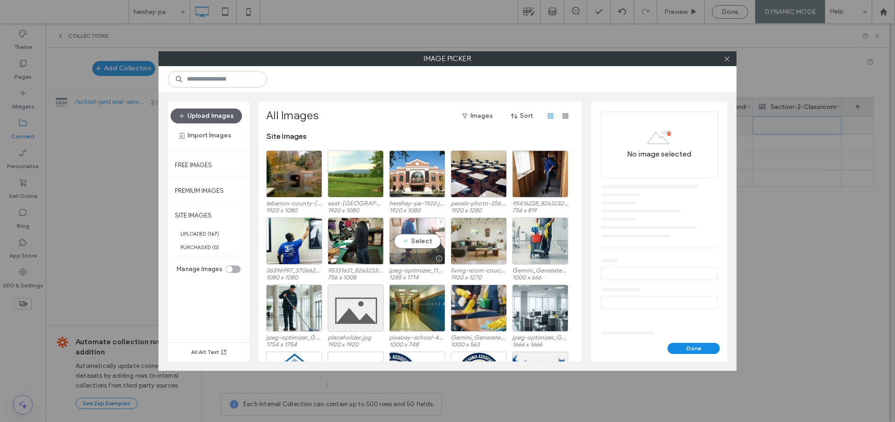
click at [426, 243] on div "Select" at bounding box center [417, 241] width 56 height 47
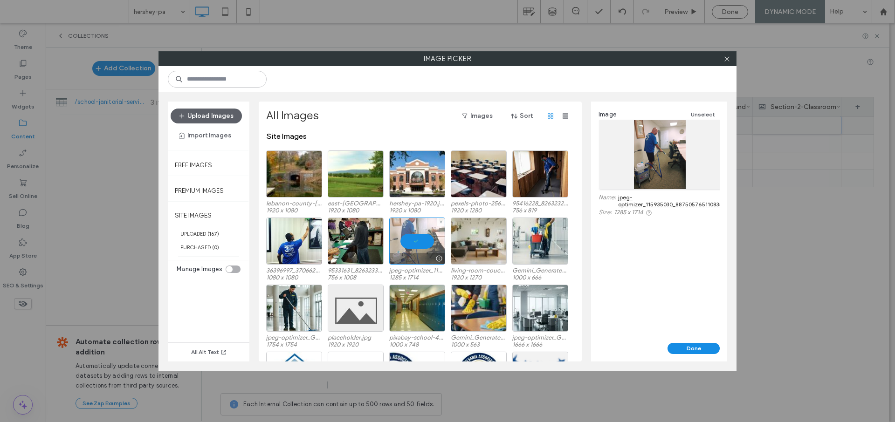
click at [422, 244] on div at bounding box center [417, 241] width 56 height 47
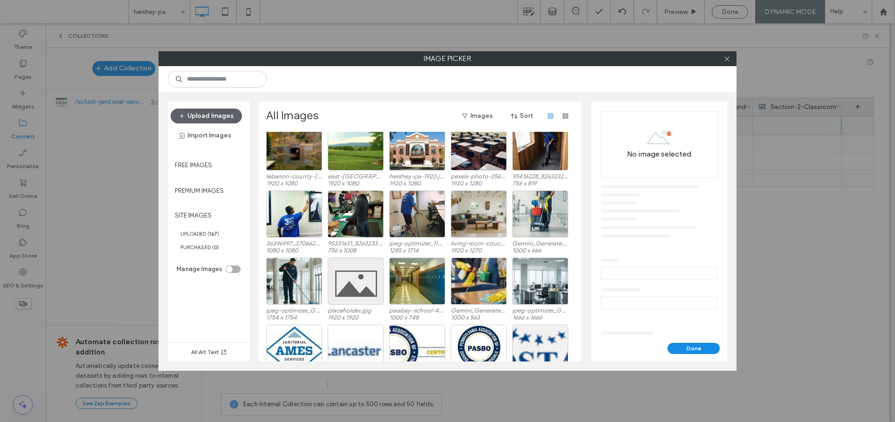
scroll to position [28, 0]
click at [487, 282] on div "Select" at bounding box center [479, 280] width 56 height 47
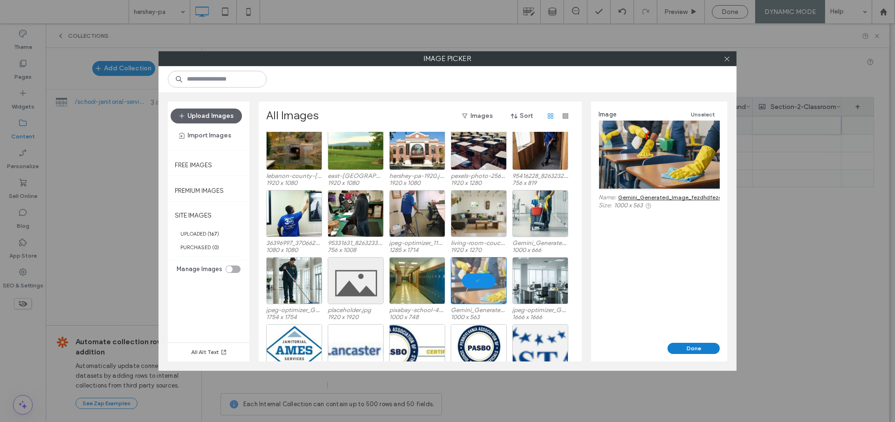
click at [685, 347] on button "Done" at bounding box center [694, 348] width 52 height 11
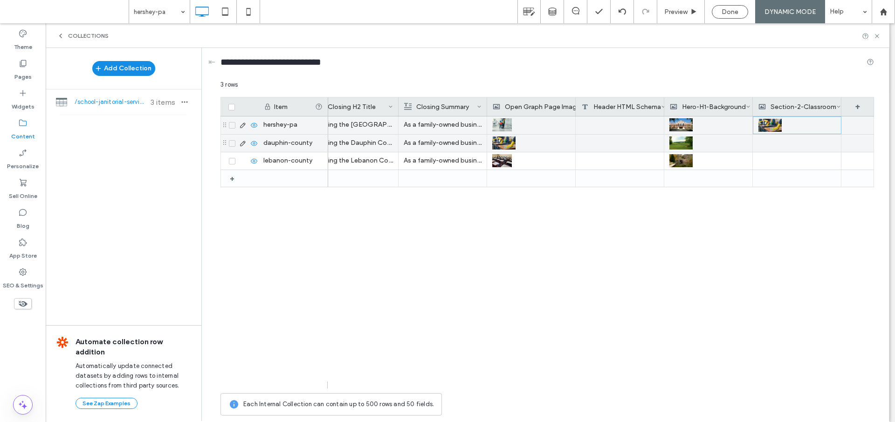
click at [793, 142] on div at bounding box center [797, 143] width 78 height 17
click at [793, 142] on div at bounding box center [796, 143] width 77 height 16
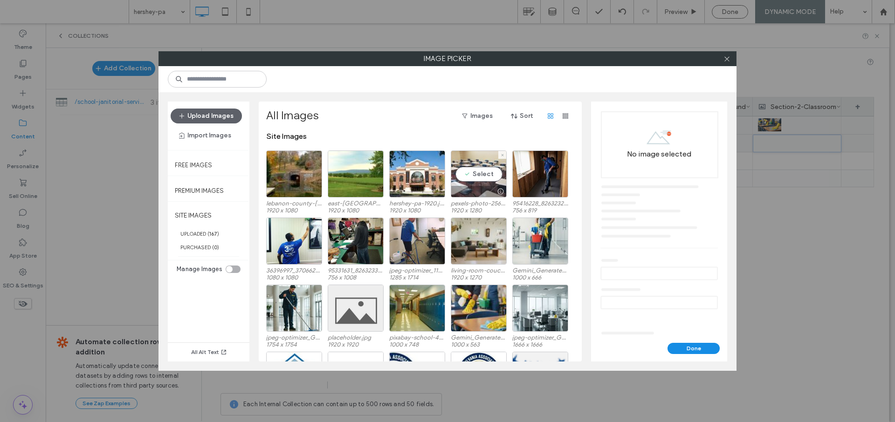
click at [482, 177] on div "Select" at bounding box center [479, 174] width 56 height 47
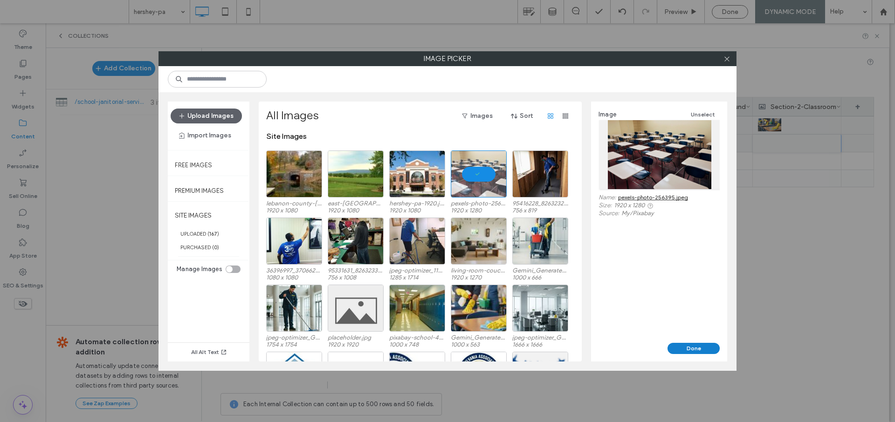
click at [683, 348] on button "Done" at bounding box center [694, 348] width 52 height 11
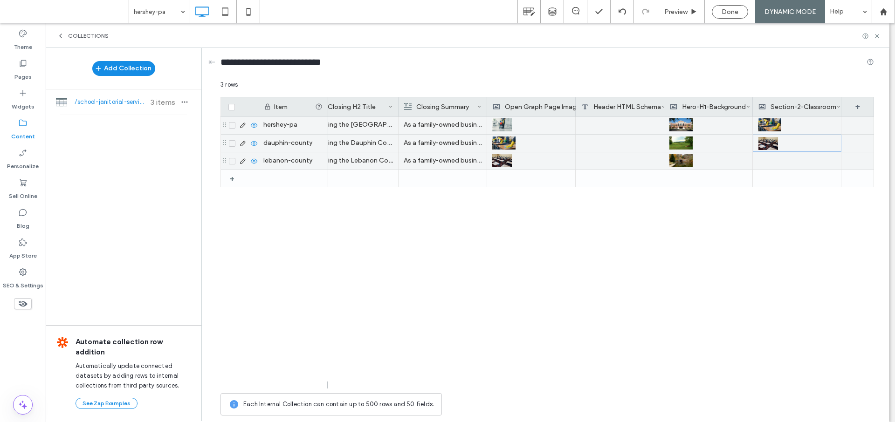
click at [765, 162] on div at bounding box center [797, 160] width 78 height 17
click at [765, 162] on div at bounding box center [796, 161] width 77 height 16
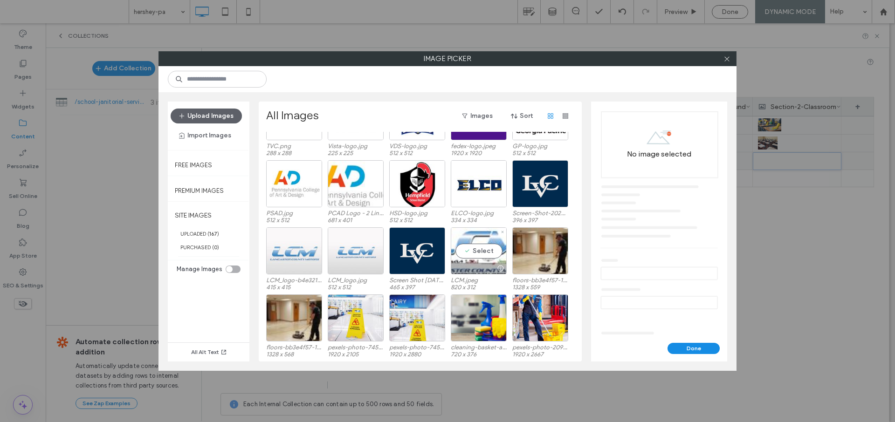
scroll to position [407, 0]
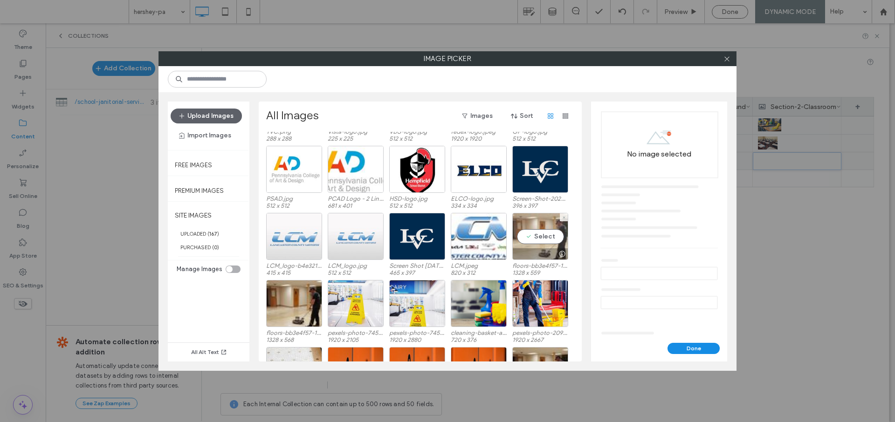
click at [551, 236] on div "Select" at bounding box center [540, 236] width 56 height 47
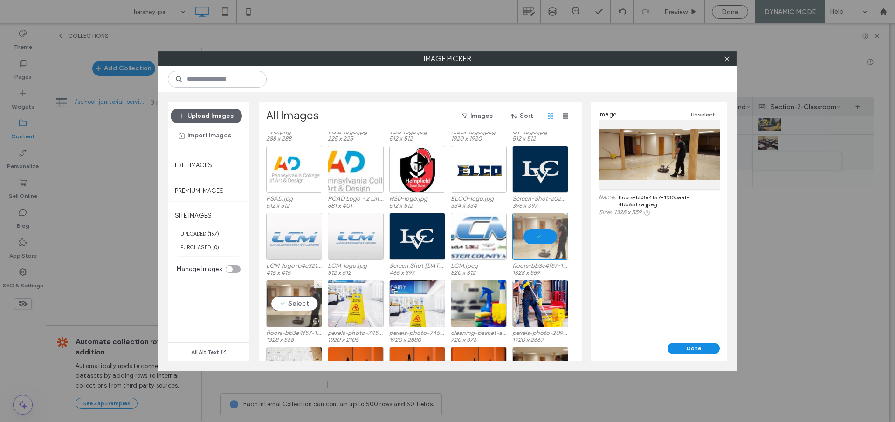
click at [303, 300] on div "Select" at bounding box center [294, 303] width 56 height 47
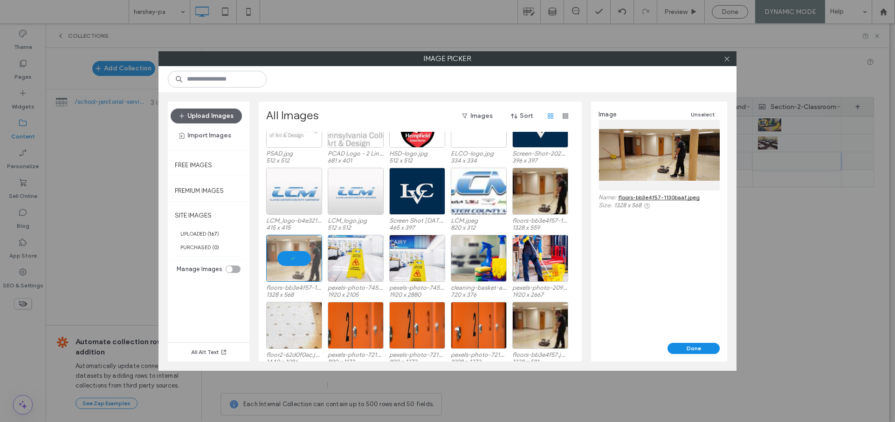
scroll to position [461, 0]
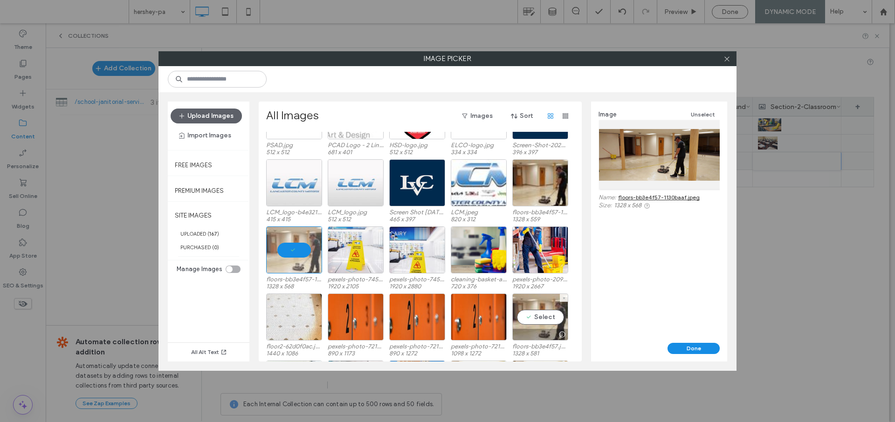
click at [541, 317] on div "Select" at bounding box center [540, 317] width 56 height 47
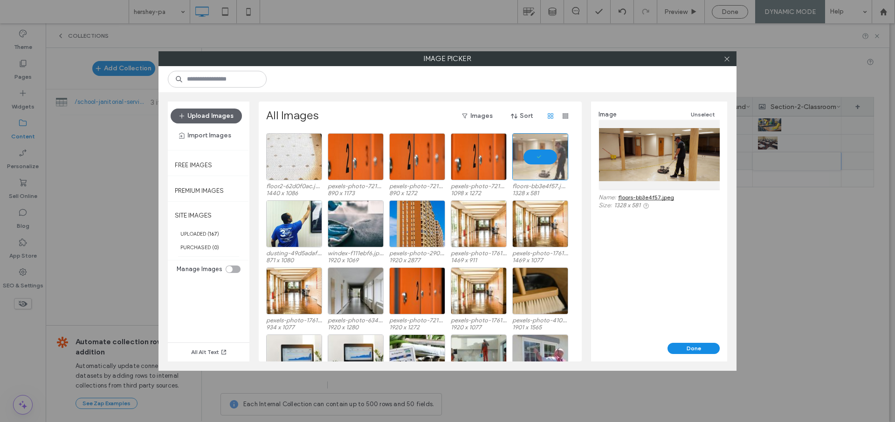
scroll to position [626, 0]
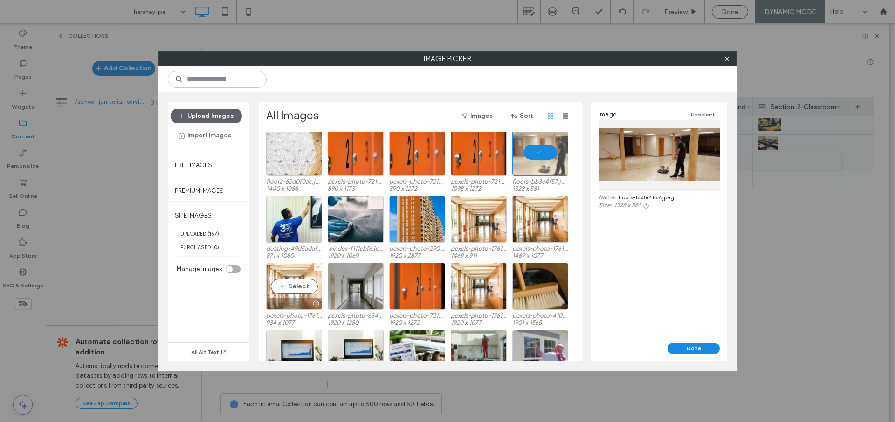
click at [293, 289] on div "Select" at bounding box center [294, 286] width 56 height 47
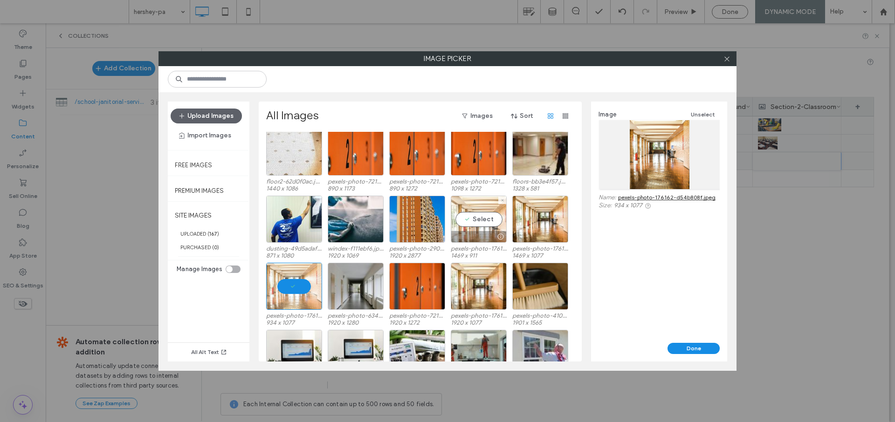
click at [483, 223] on div "Select" at bounding box center [479, 219] width 56 height 47
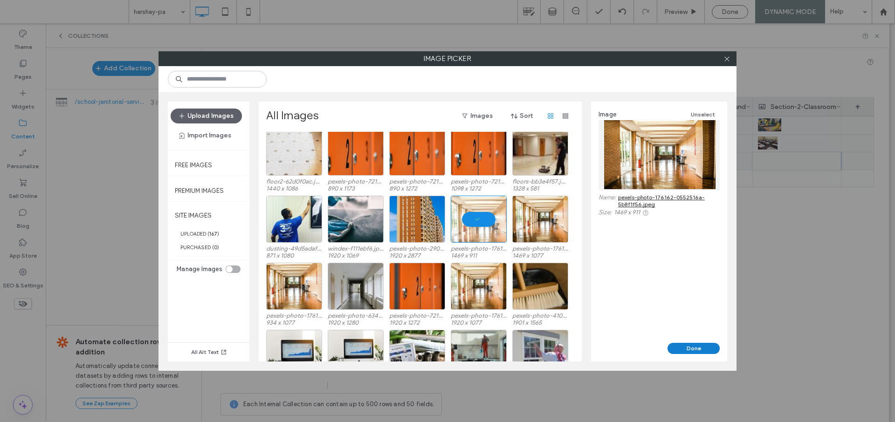
click at [700, 348] on button "Done" at bounding box center [694, 348] width 52 height 11
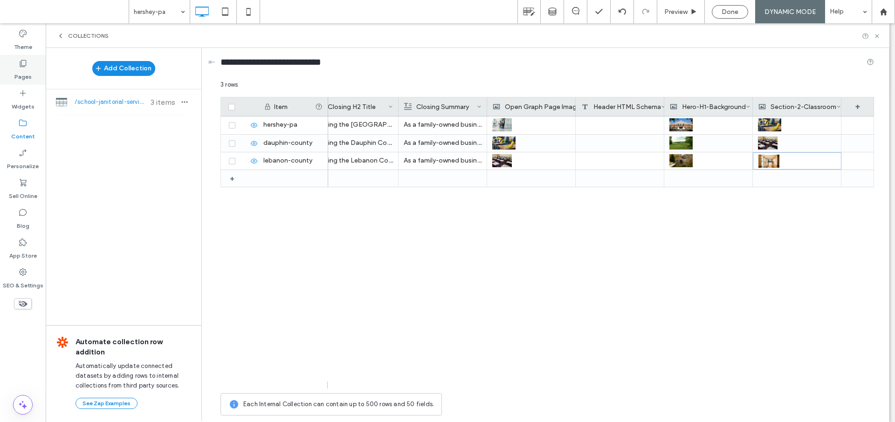
click at [27, 78] on label "Pages" at bounding box center [22, 74] width 17 height 13
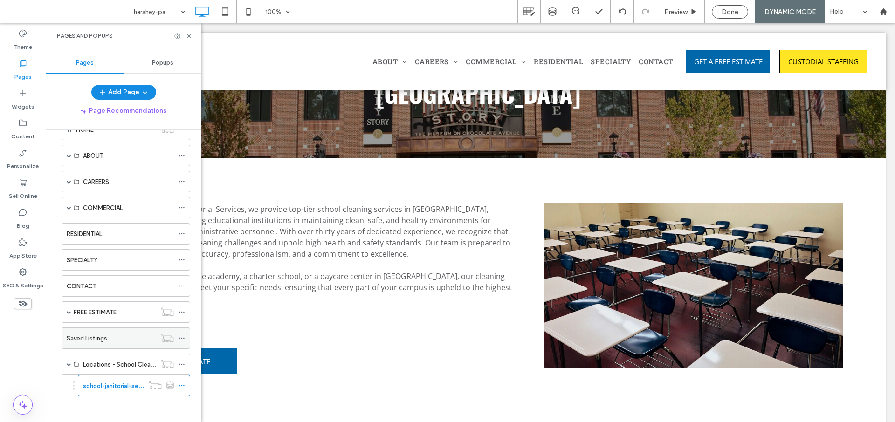
scroll to position [29, 0]
click at [189, 37] on icon at bounding box center [189, 36] width 7 height 7
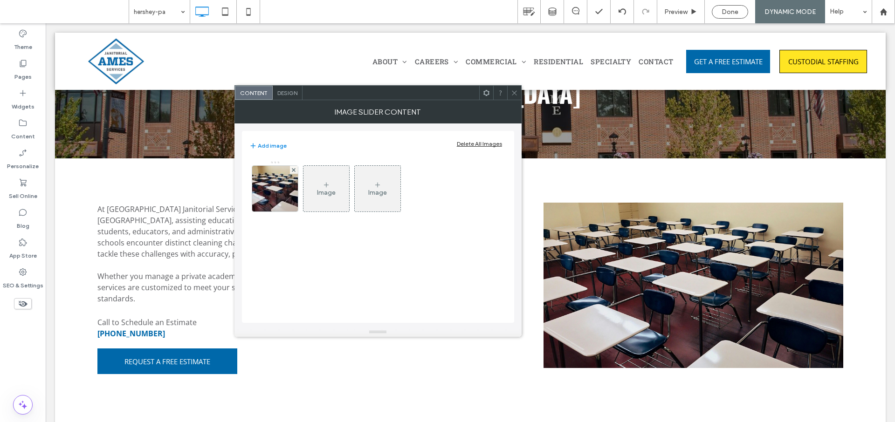
click at [513, 91] on icon at bounding box center [514, 93] width 7 height 7
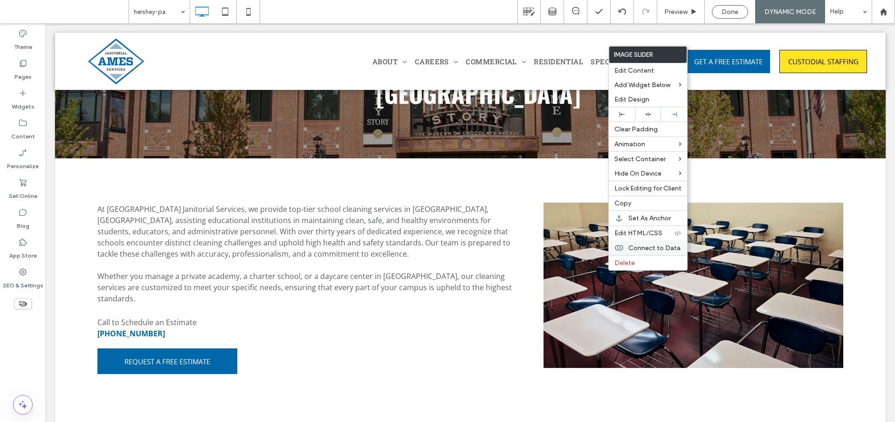
click at [641, 245] on span "Connect to Data" at bounding box center [654, 248] width 52 height 8
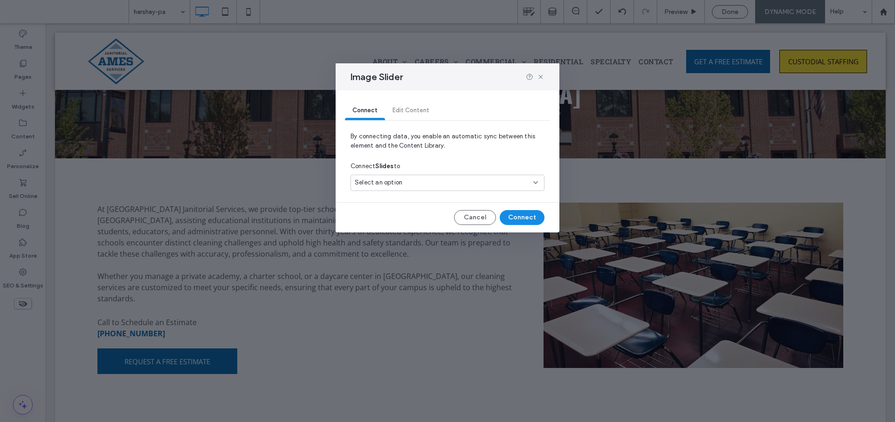
click at [374, 185] on span "Select an option" at bounding box center [379, 182] width 48 height 9
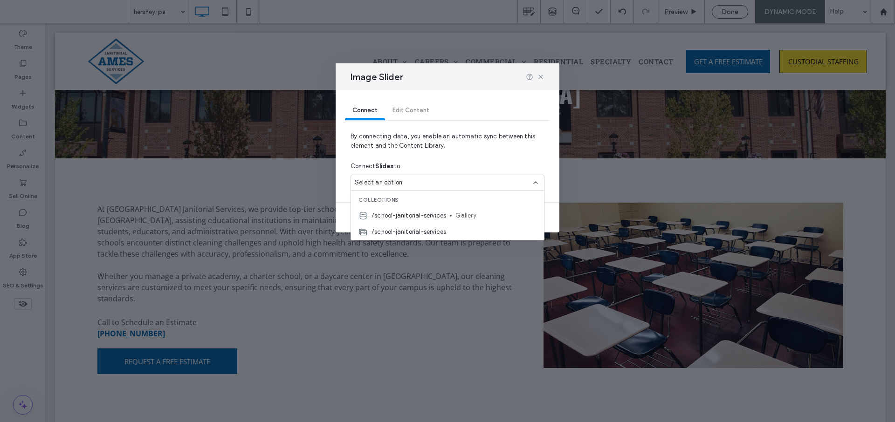
click at [463, 158] on div "Connect Slides to" at bounding box center [448, 166] width 194 height 17
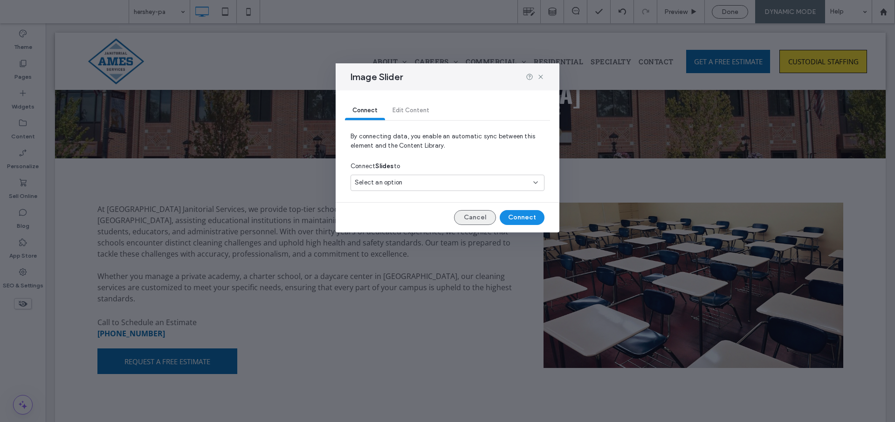
click at [469, 219] on button "Cancel" at bounding box center [475, 217] width 42 height 15
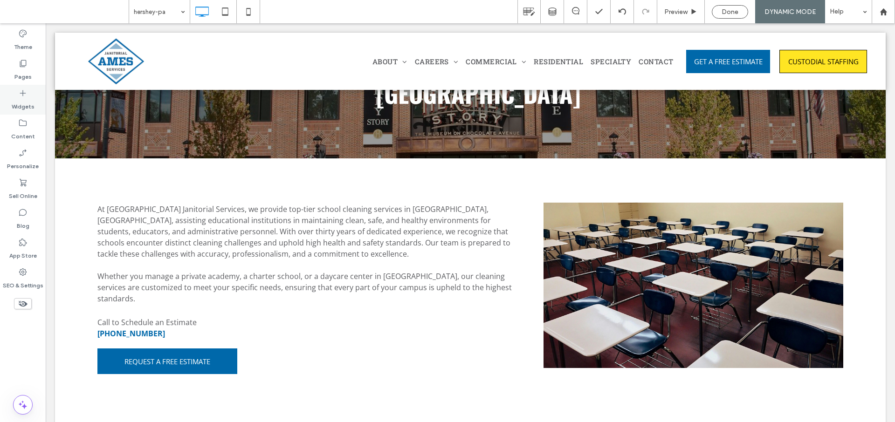
click at [30, 96] on div "Widgets" at bounding box center [23, 100] width 46 height 30
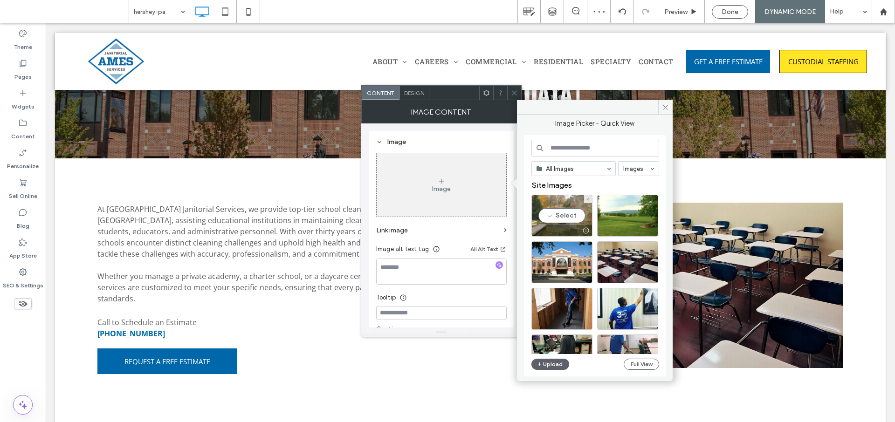
click at [558, 221] on div "Select" at bounding box center [561, 216] width 61 height 42
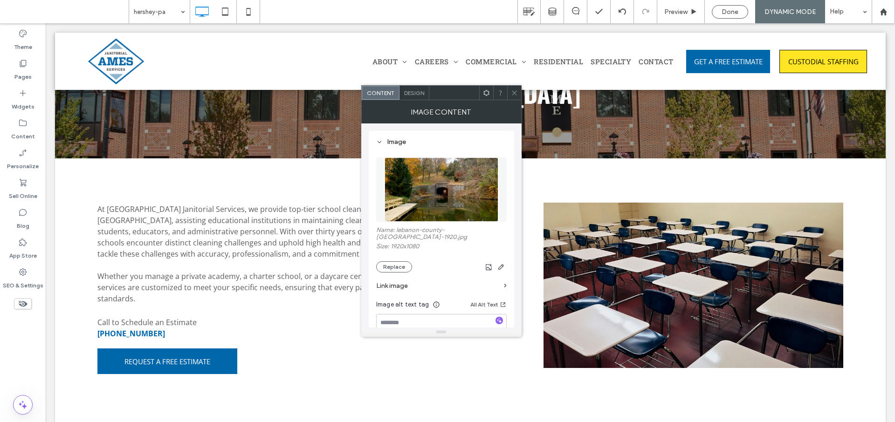
click at [517, 93] on icon at bounding box center [514, 93] width 7 height 7
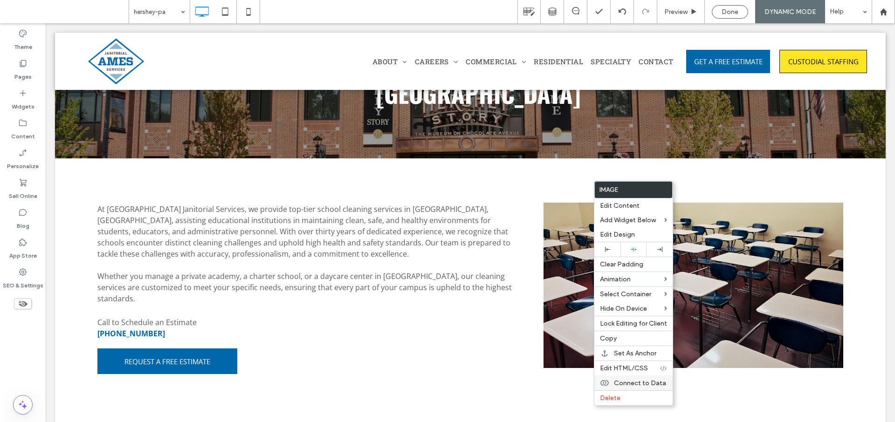
click at [633, 381] on span "Connect to Data" at bounding box center [640, 383] width 52 height 8
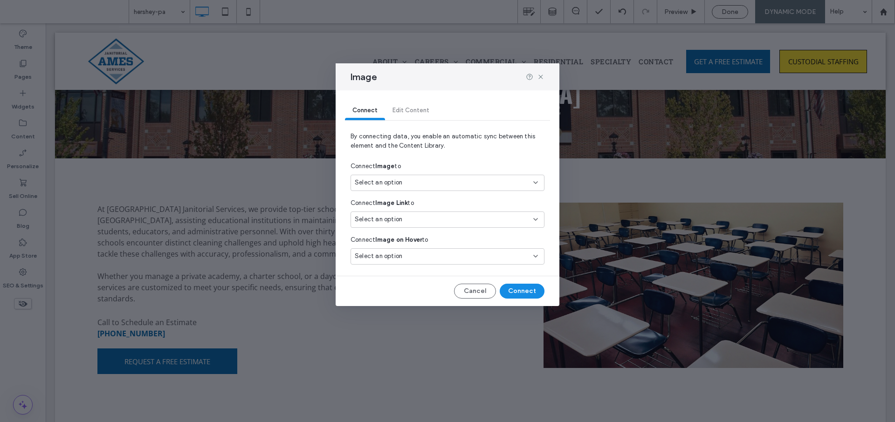
click at [384, 179] on span "Select an option" at bounding box center [379, 182] width 48 height 9
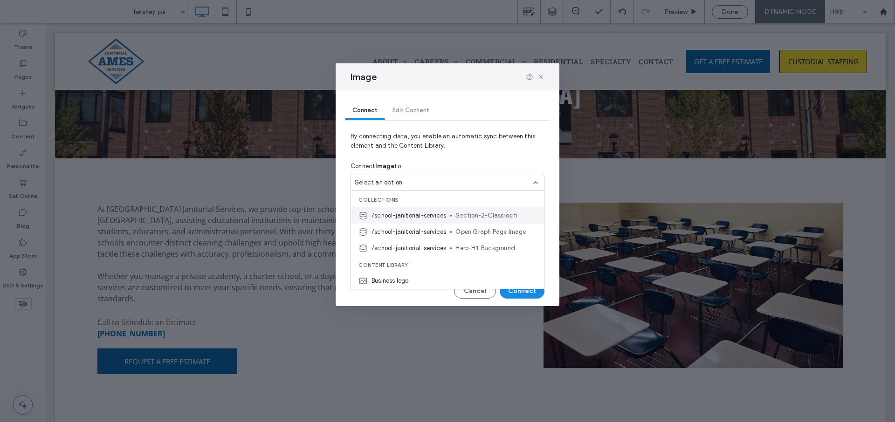
click at [430, 215] on span "/school-janitorial-services" at bounding box center [409, 215] width 75 height 9
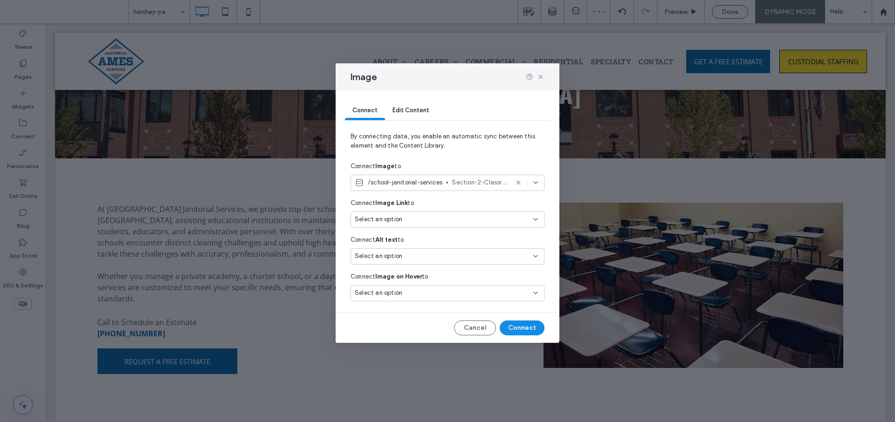
click at [427, 221] on div "Select an option" at bounding box center [442, 219] width 174 height 9
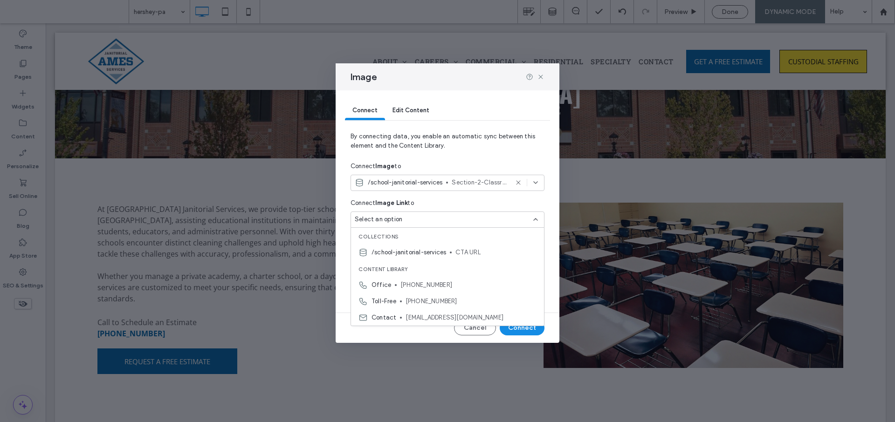
click at [454, 199] on div "Connect Image Link to" at bounding box center [448, 203] width 194 height 17
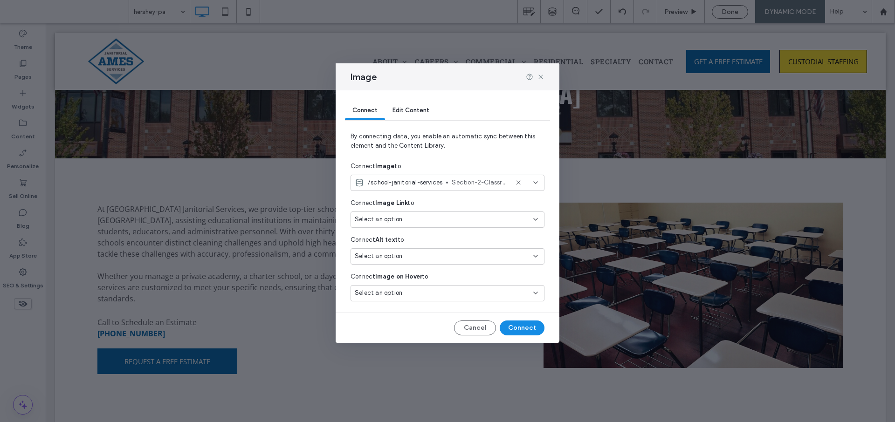
click at [409, 256] on div "Select an option" at bounding box center [442, 256] width 174 height 9
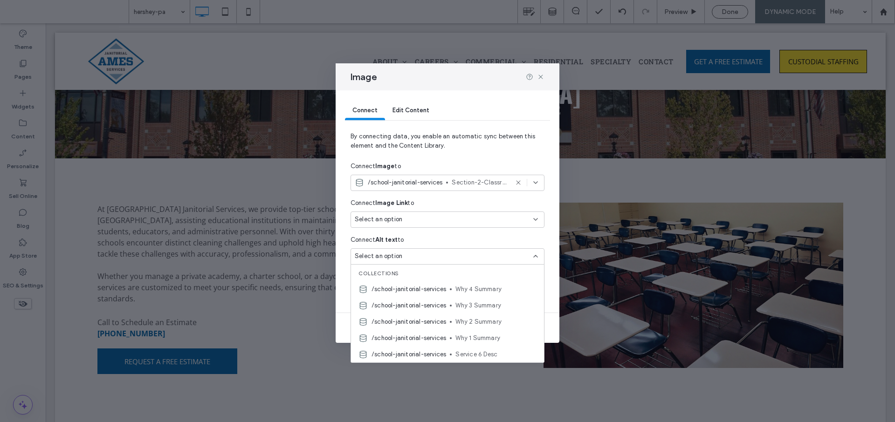
click at [434, 235] on div "Connect Alt text to" at bounding box center [448, 240] width 194 height 17
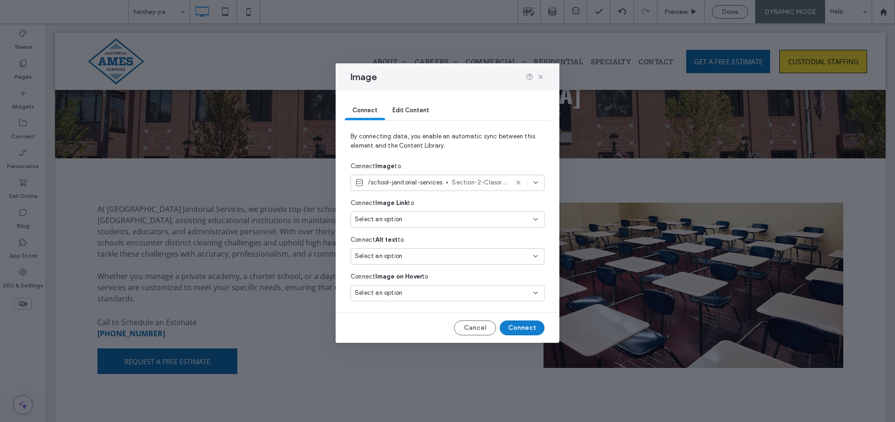
click at [530, 331] on button "Connect" at bounding box center [522, 328] width 45 height 15
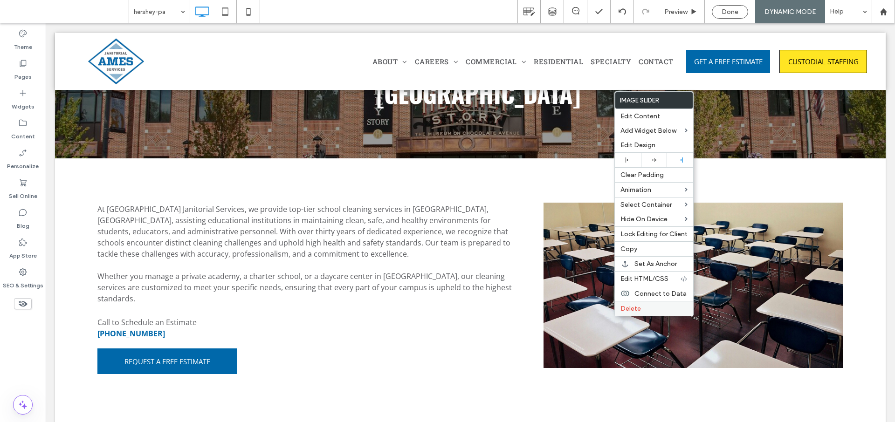
click at [628, 310] on span "Delete" at bounding box center [630, 309] width 21 height 8
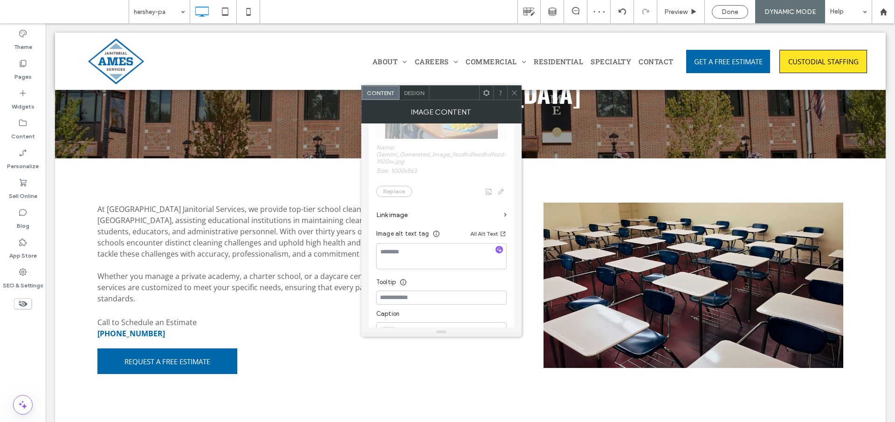
scroll to position [127, 0]
click at [415, 248] on textarea at bounding box center [441, 255] width 131 height 26
type textarea "**********"
click at [441, 295] on input at bounding box center [441, 296] width 131 height 14
click at [516, 93] on icon at bounding box center [514, 93] width 7 height 7
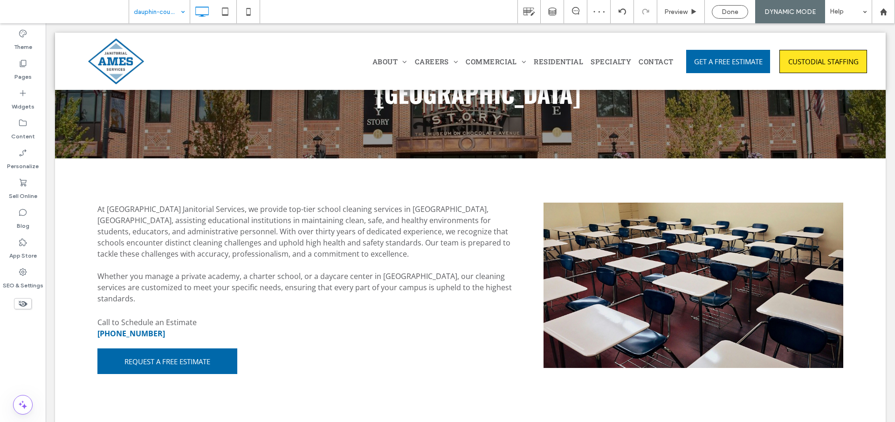
click at [164, 16] on input at bounding box center [157, 11] width 47 height 23
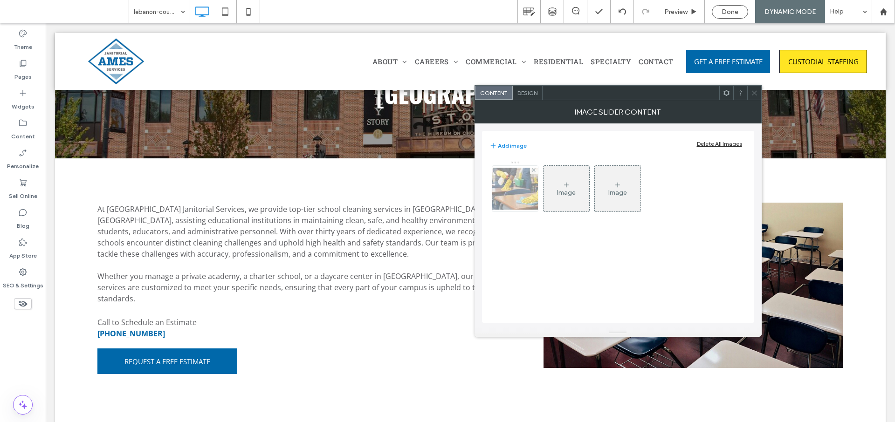
click at [522, 190] on img at bounding box center [515, 189] width 75 height 42
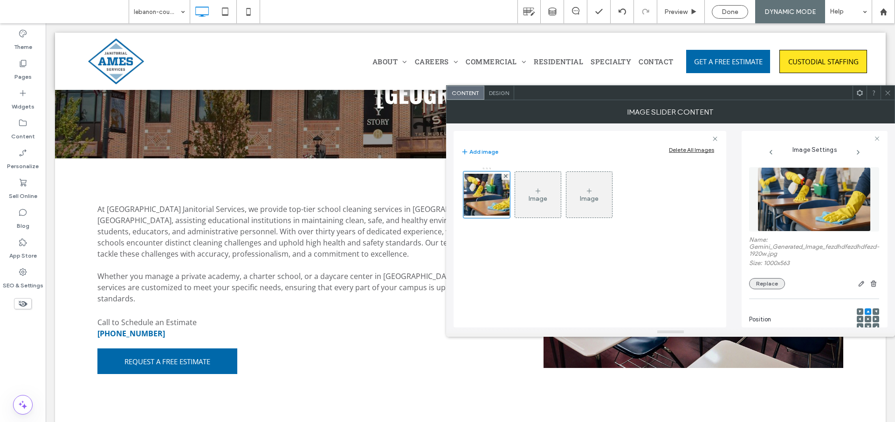
click at [764, 282] on button "Replace" at bounding box center [767, 283] width 36 height 11
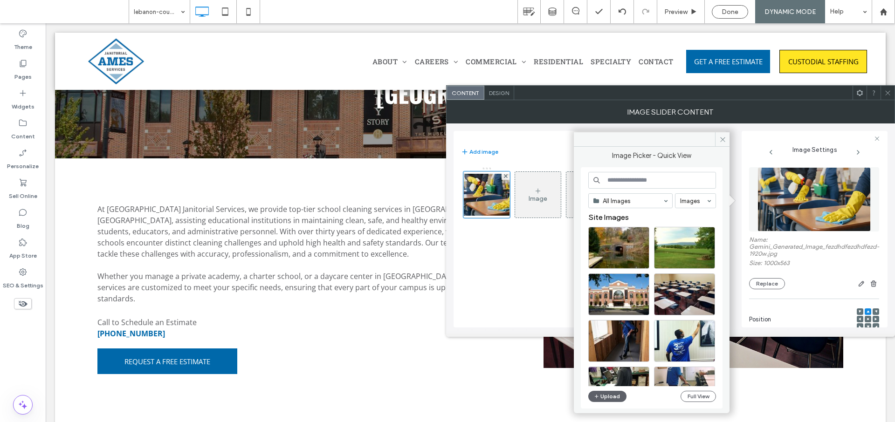
click at [640, 182] on input at bounding box center [652, 180] width 128 height 17
type input "**********"
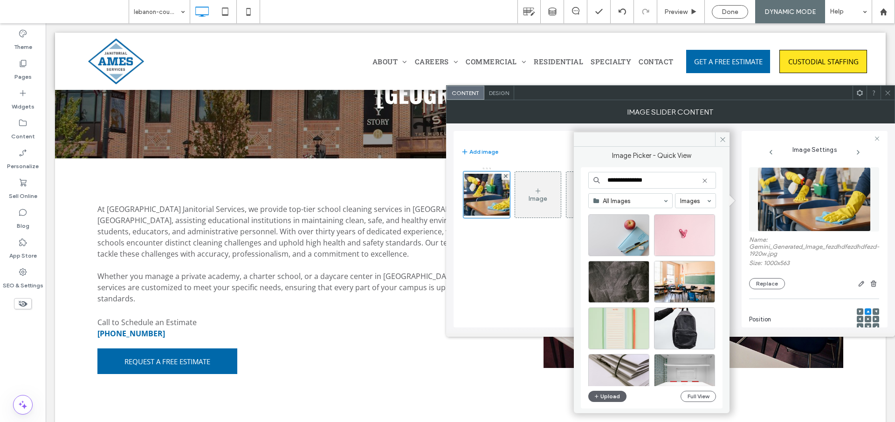
scroll to position [759, 0]
click at [687, 282] on div "Select" at bounding box center [684, 282] width 61 height 42
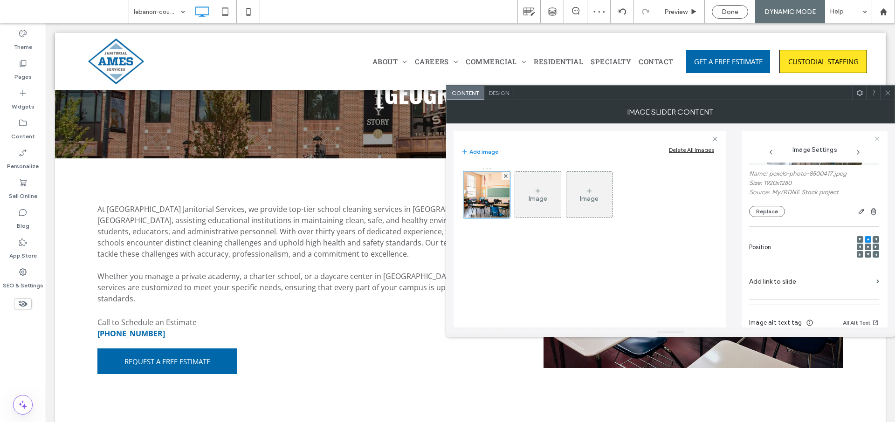
scroll to position [68, 0]
click at [867, 246] on icon at bounding box center [868, 245] width 3 height 3
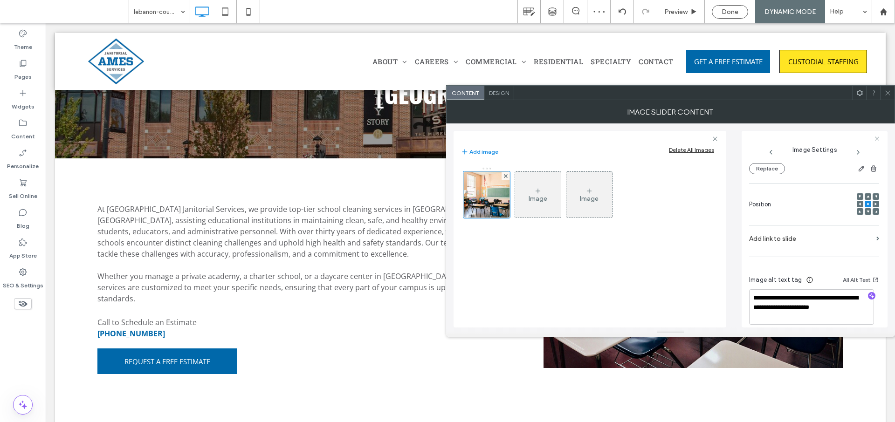
scroll to position [118, 0]
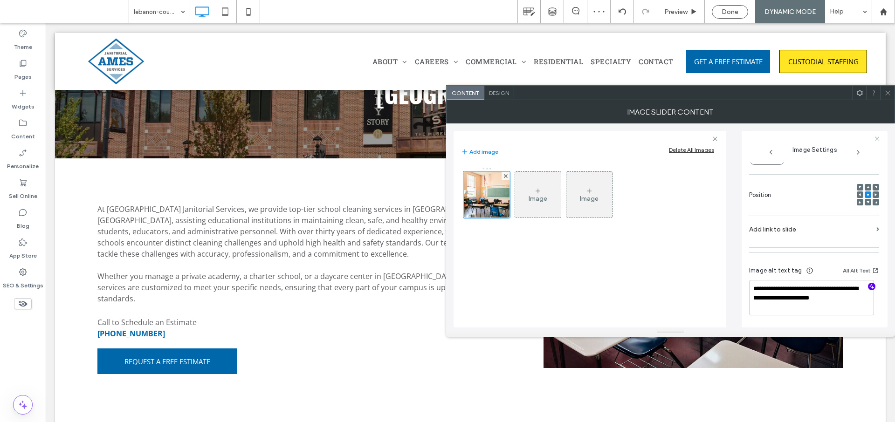
click at [868, 289] on icon "button" at bounding box center [871, 286] width 7 height 7
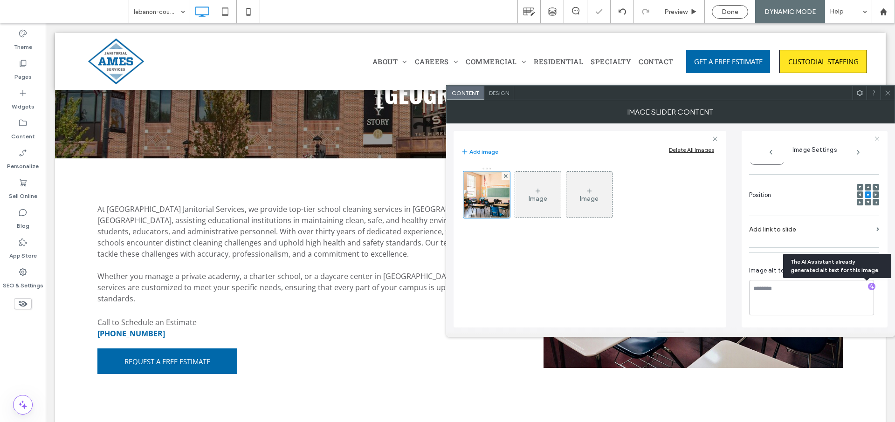
type textarea "**********"
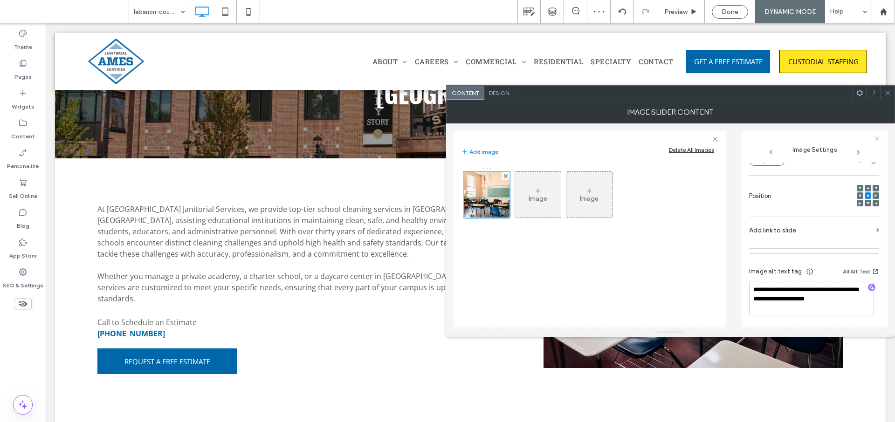
click at [891, 93] on icon at bounding box center [887, 93] width 7 height 7
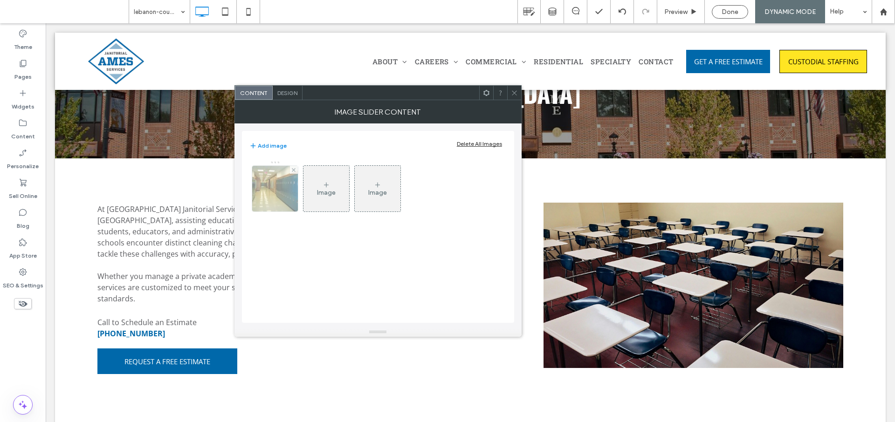
click at [282, 198] on img at bounding box center [274, 189] width 61 height 46
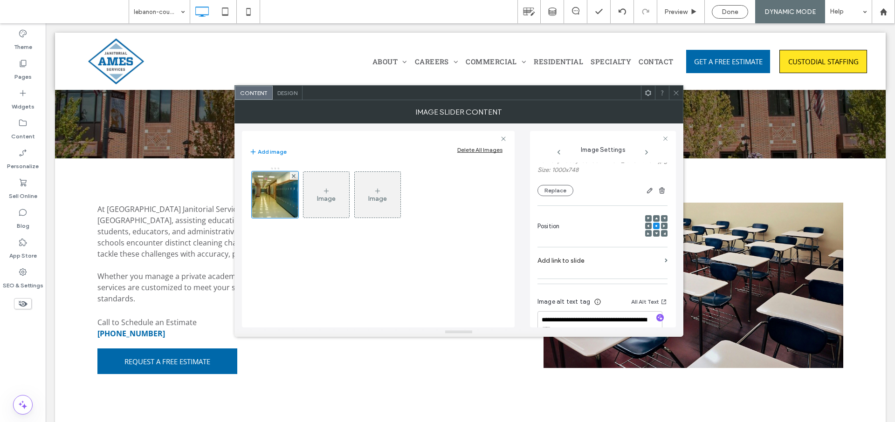
scroll to position [108, 0]
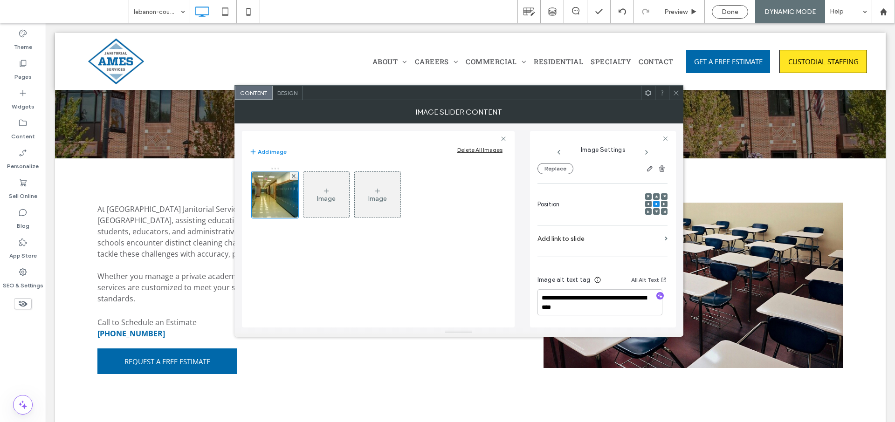
click at [675, 91] on icon at bounding box center [676, 93] width 7 height 7
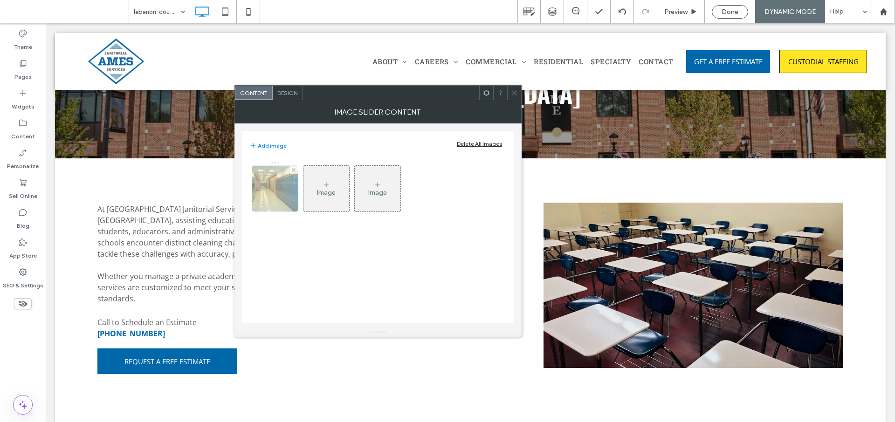
click at [281, 189] on img at bounding box center [274, 189] width 61 height 46
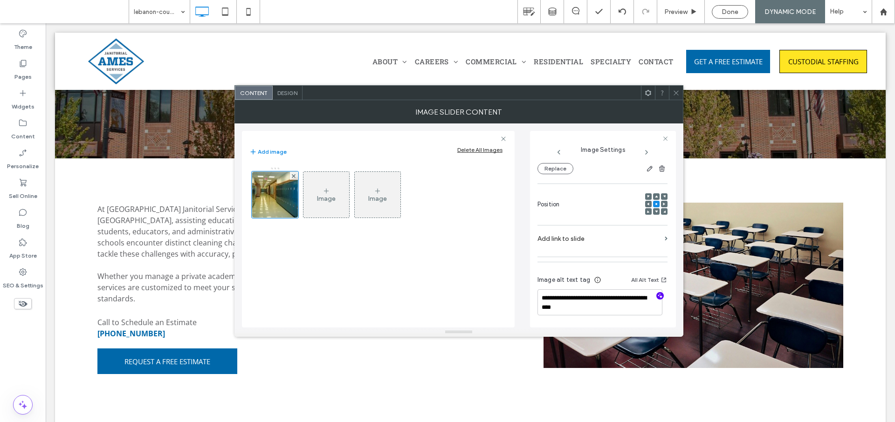
click at [658, 295] on use "button" at bounding box center [660, 296] width 5 height 5
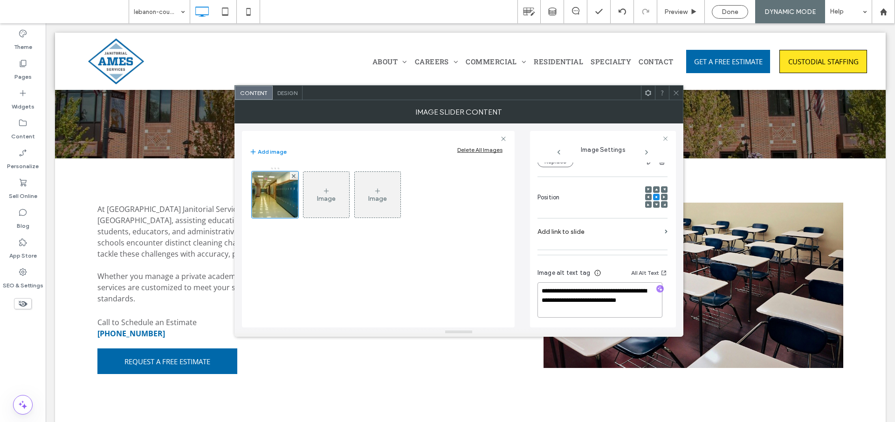
click at [542, 297] on textarea "**********" at bounding box center [599, 299] width 125 height 35
click at [608, 316] on textarea "**********" at bounding box center [599, 299] width 125 height 35
click at [616, 316] on textarea "**********" at bounding box center [599, 299] width 125 height 35
type textarea "**********"
click at [675, 93] on icon at bounding box center [676, 93] width 7 height 7
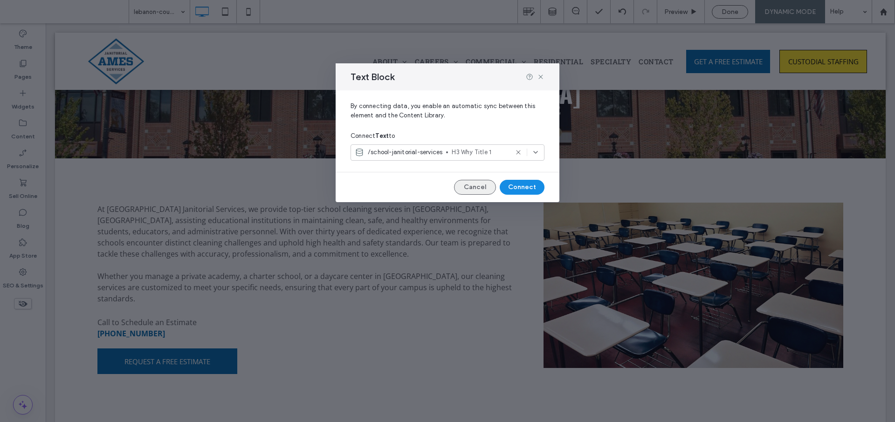
click at [475, 186] on button "Cancel" at bounding box center [475, 187] width 42 height 15
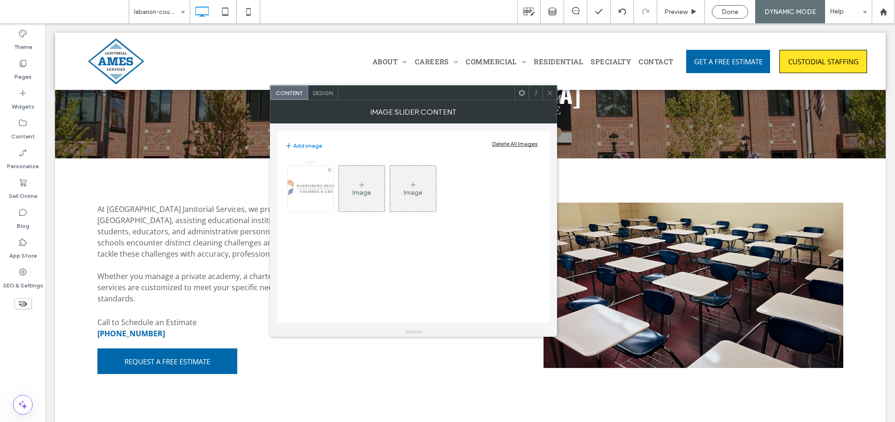
click at [312, 200] on div at bounding box center [311, 189] width 46 height 46
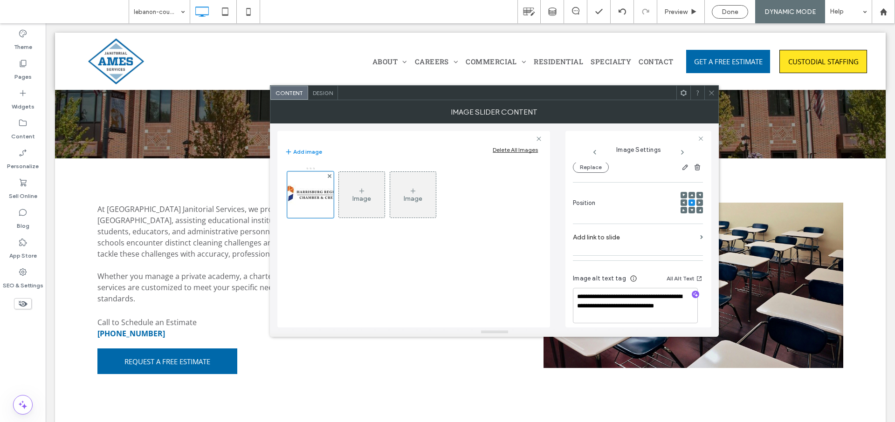
scroll to position [110, 0]
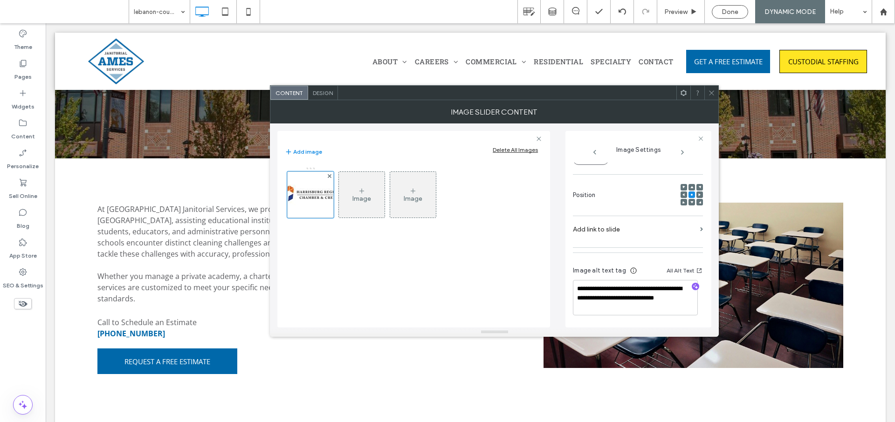
click at [711, 96] on icon at bounding box center [711, 93] width 7 height 7
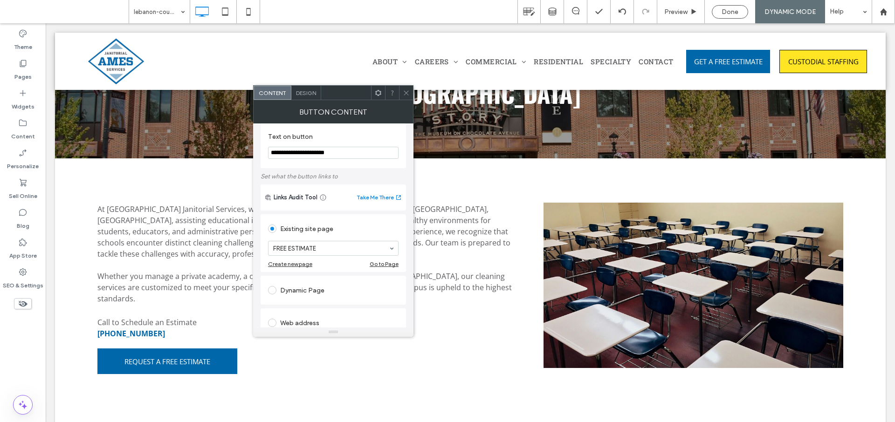
scroll to position [14, 0]
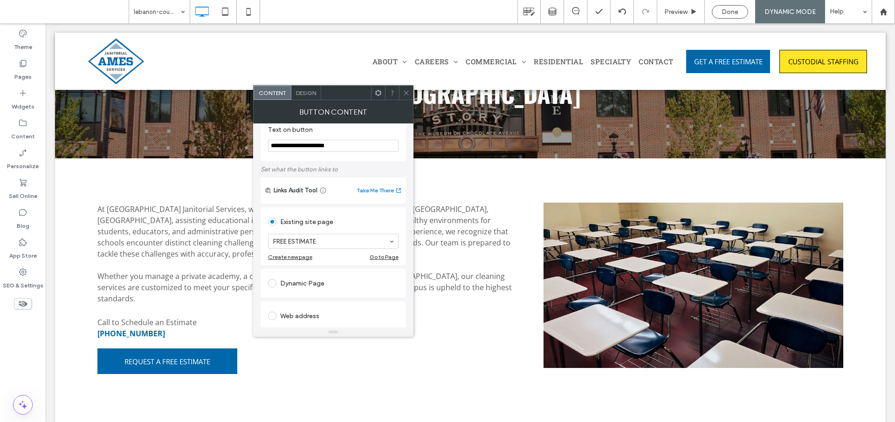
click at [406, 91] on icon at bounding box center [406, 93] width 7 height 7
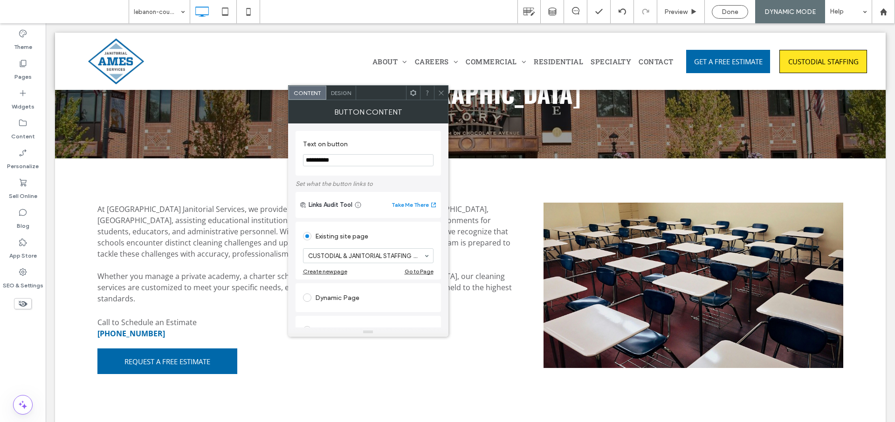
click at [441, 87] on span at bounding box center [441, 93] width 7 height 14
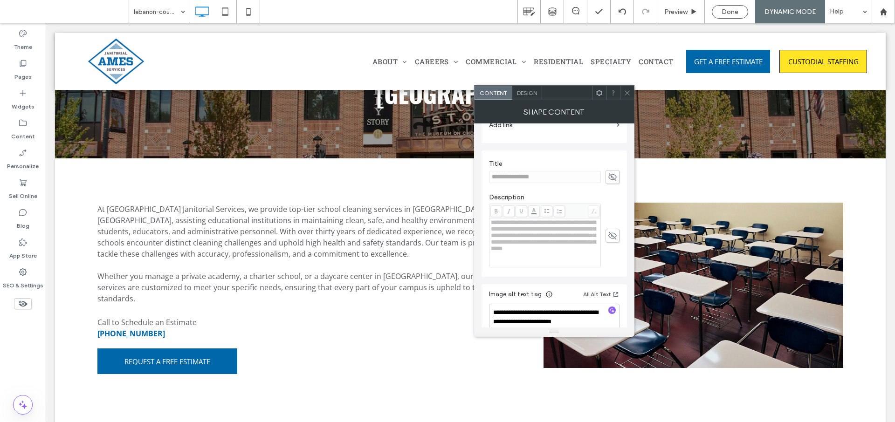
scroll to position [185, 0]
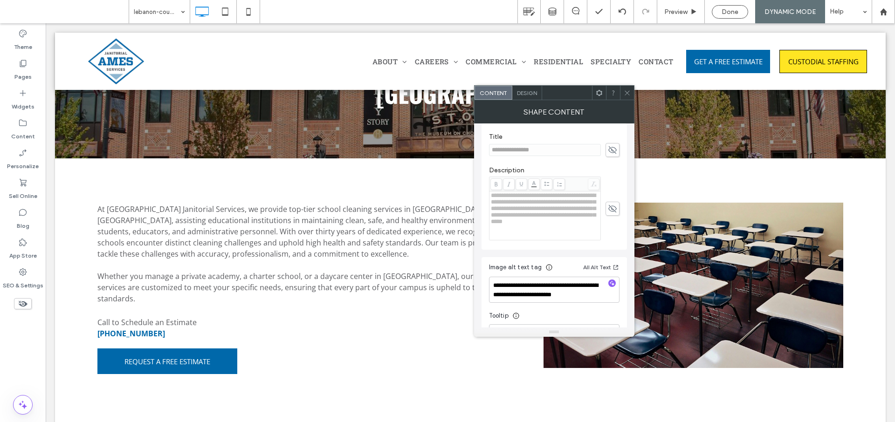
click at [626, 96] on icon at bounding box center [627, 93] width 7 height 7
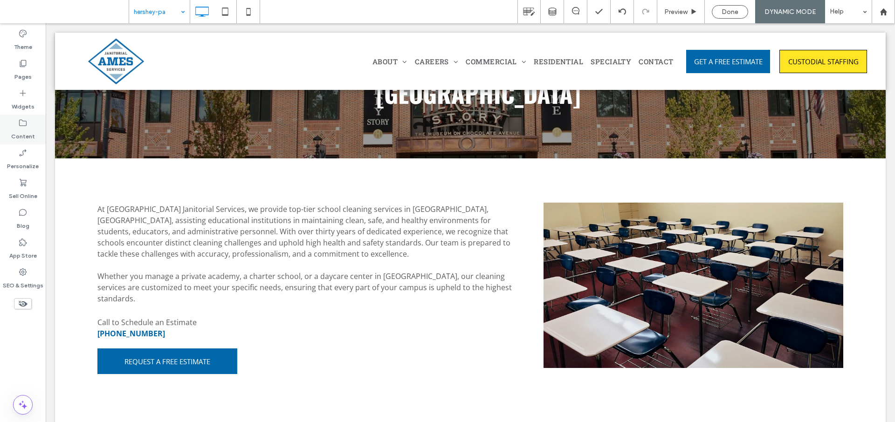
click at [26, 129] on label "Content" at bounding box center [23, 134] width 24 height 13
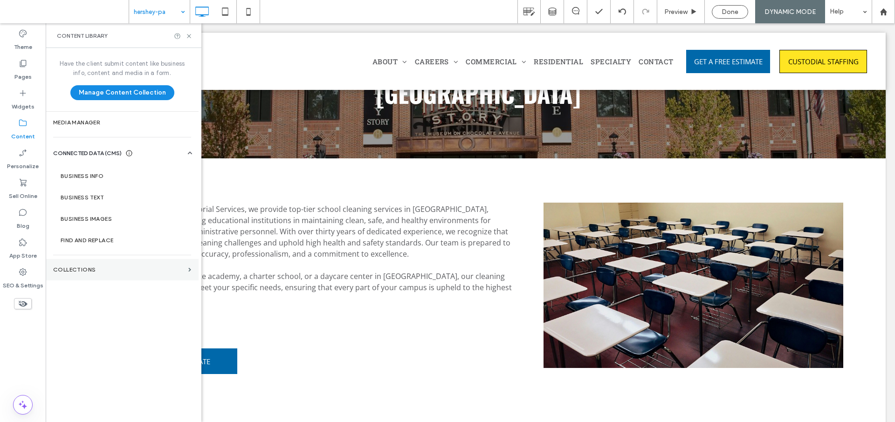
click at [85, 267] on label "Collections" at bounding box center [118, 270] width 131 height 7
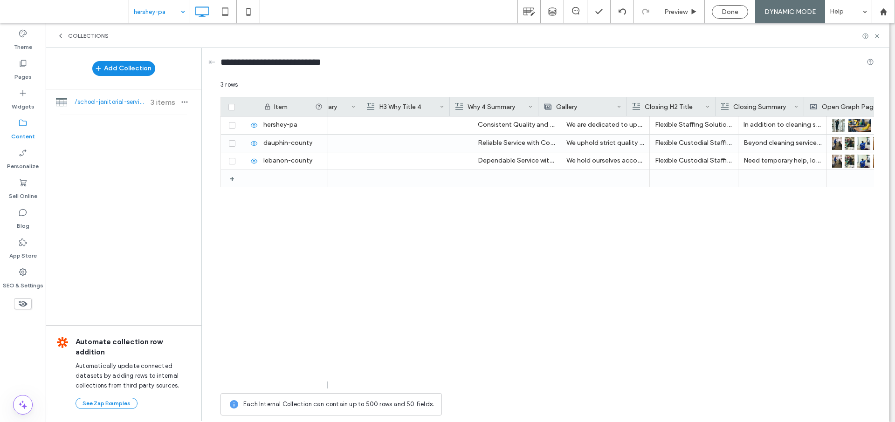
scroll to position [0, 0]
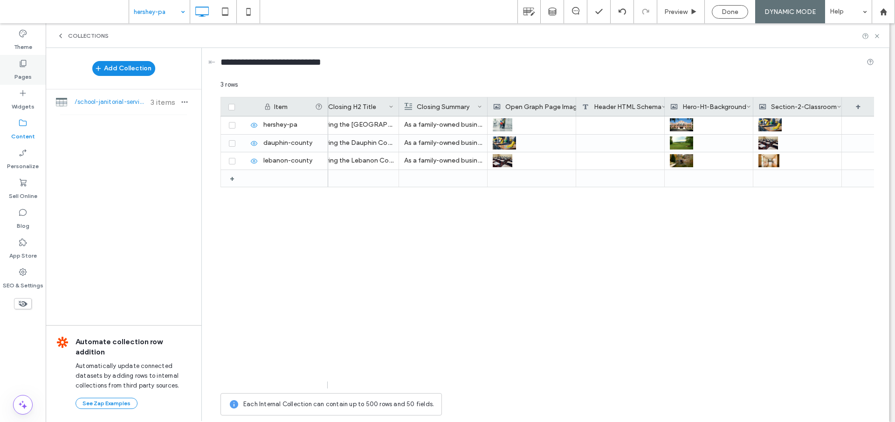
click at [21, 62] on icon at bounding box center [22, 63] width 9 height 9
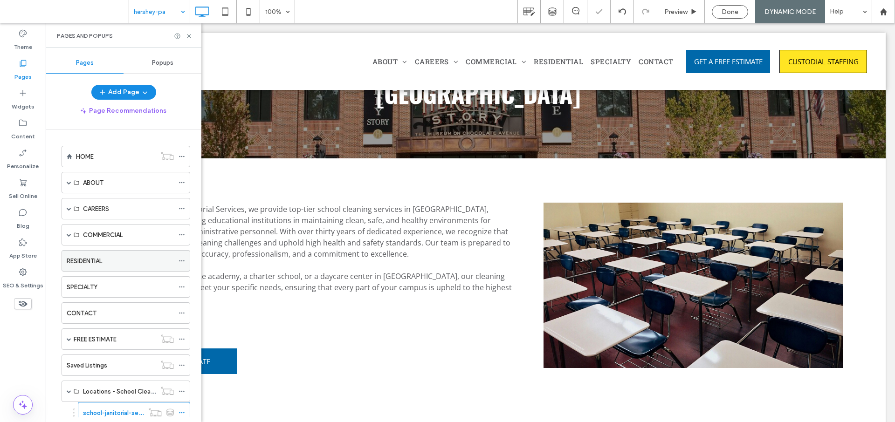
scroll to position [29, 0]
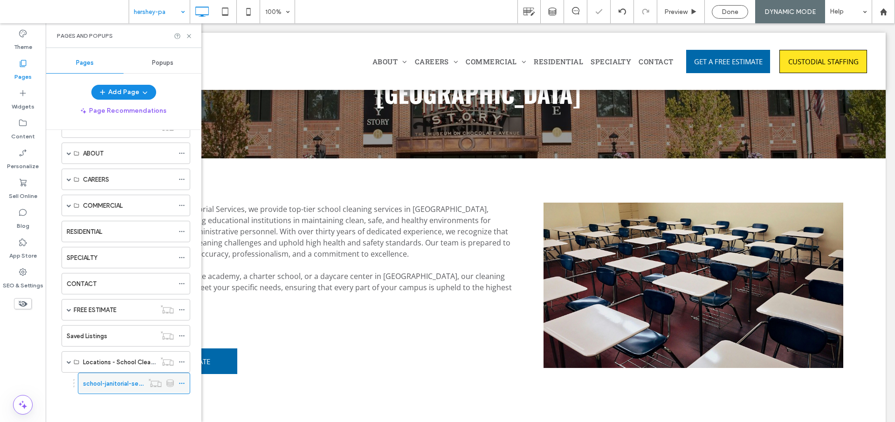
click at [104, 384] on label "school-janitorial-services" at bounding box center [119, 384] width 72 height 16
click at [188, 37] on use at bounding box center [189, 36] width 4 height 4
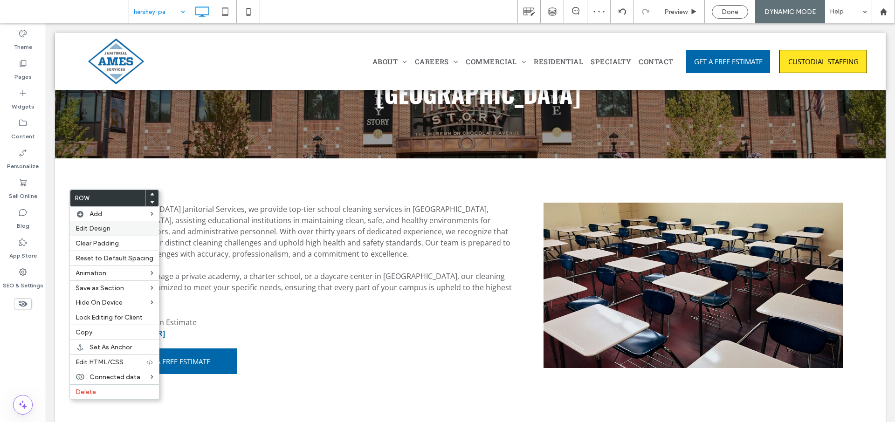
click at [94, 230] on span "Edit Design" at bounding box center [93, 229] width 35 height 8
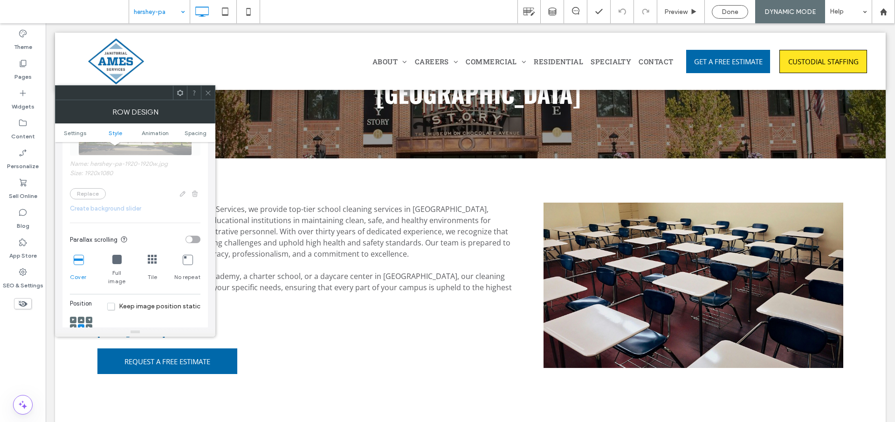
scroll to position [256, 0]
click at [209, 92] on use at bounding box center [208, 92] width 5 height 5
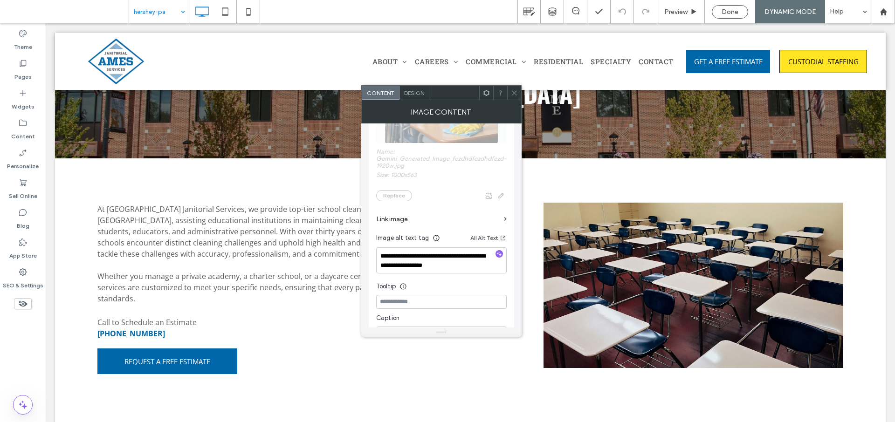
scroll to position [132, 0]
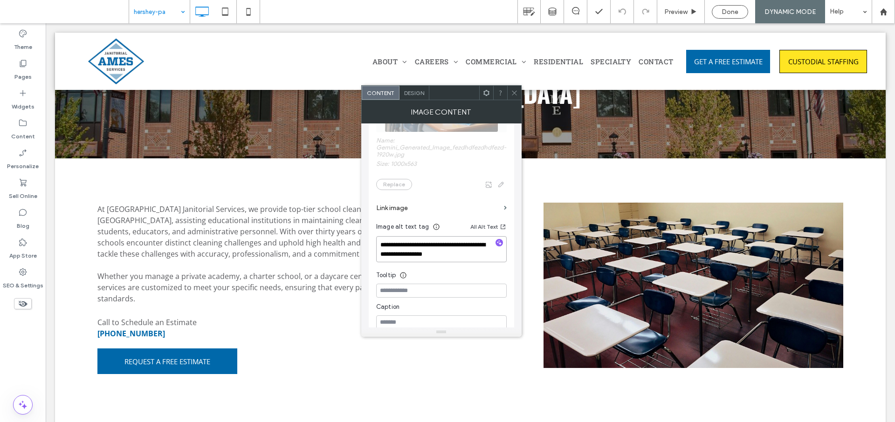
drag, startPoint x: 379, startPoint y: 246, endPoint x: 472, endPoint y: 252, distance: 92.5
click at [472, 252] on textarea "**********" at bounding box center [441, 249] width 131 height 26
click at [469, 255] on textarea "**********" at bounding box center [441, 249] width 131 height 26
click at [513, 94] on icon at bounding box center [514, 93] width 7 height 7
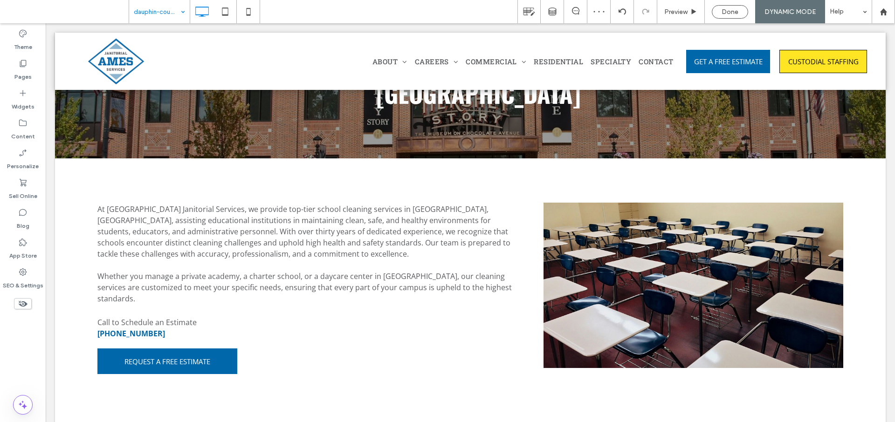
click at [164, 14] on input at bounding box center [157, 11] width 47 height 23
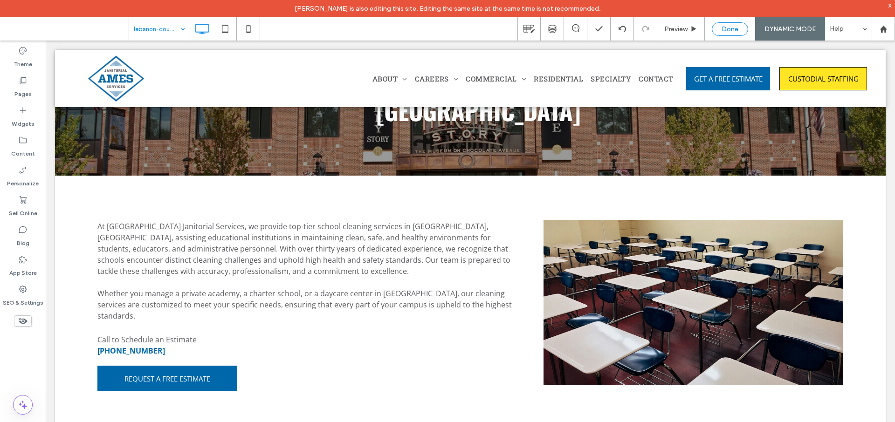
click at [726, 30] on span "Done" at bounding box center [730, 29] width 17 height 8
click at [30, 93] on label "Pages" at bounding box center [22, 91] width 17 height 13
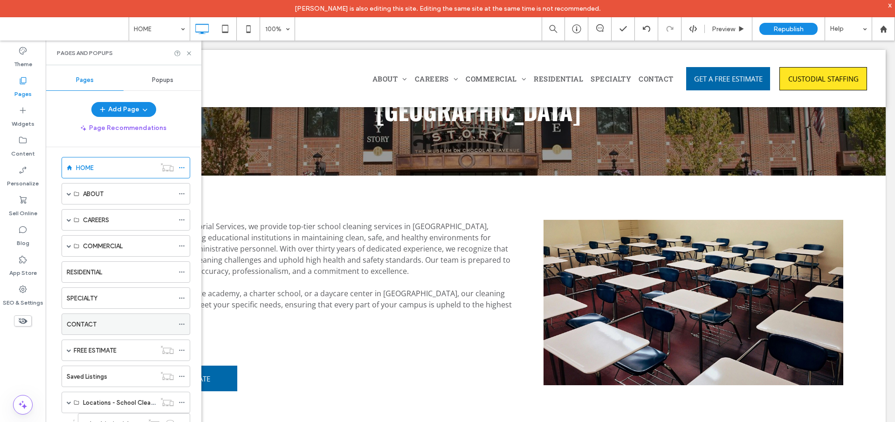
scroll to position [29, 0]
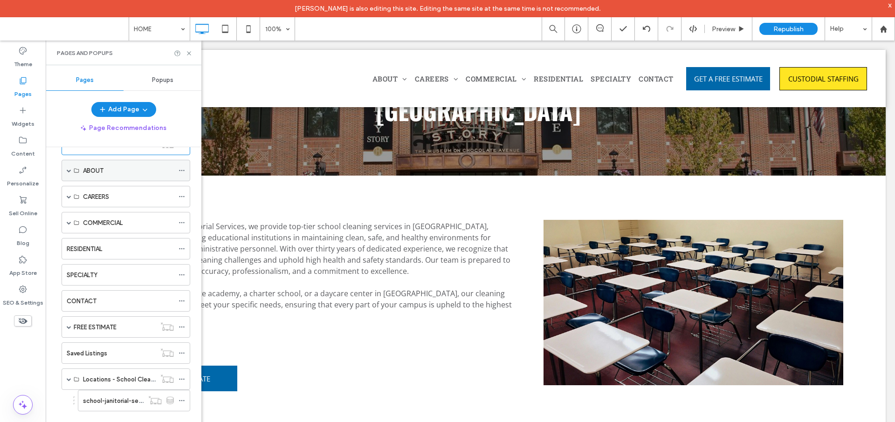
click at [70, 172] on span at bounding box center [69, 170] width 5 height 5
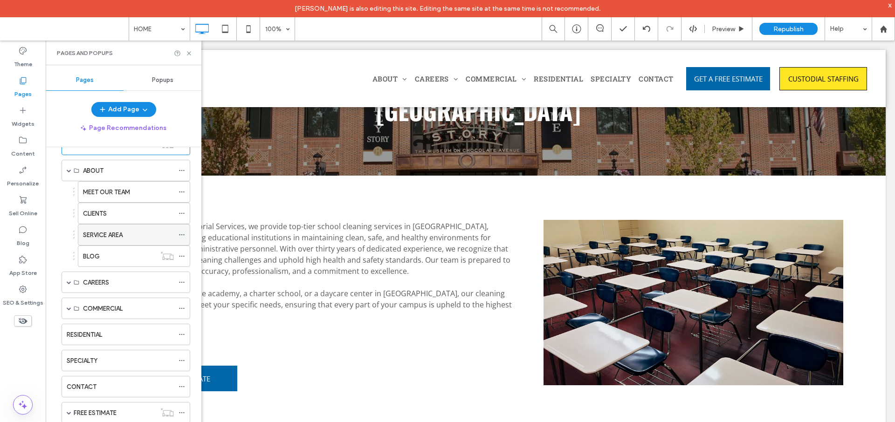
click at [103, 235] on label "SERVICE AREA" at bounding box center [103, 235] width 40 height 16
click at [188, 55] on icon at bounding box center [189, 53] width 7 height 7
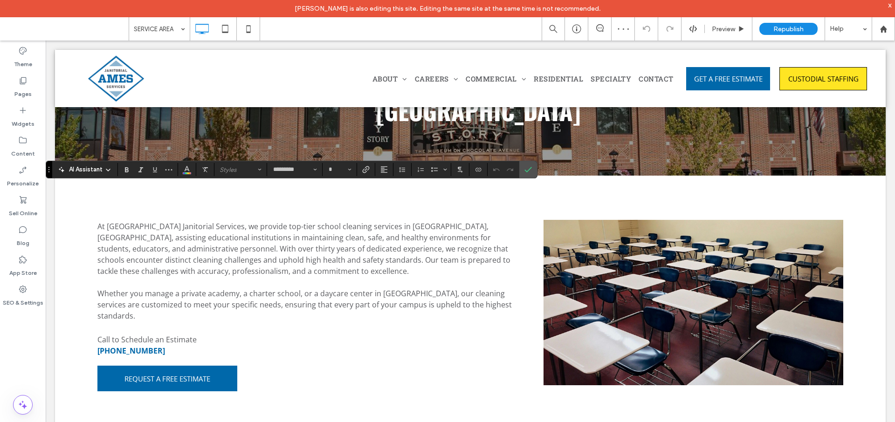
type input "**"
click at [363, 170] on use "Link" at bounding box center [366, 169] width 7 height 7
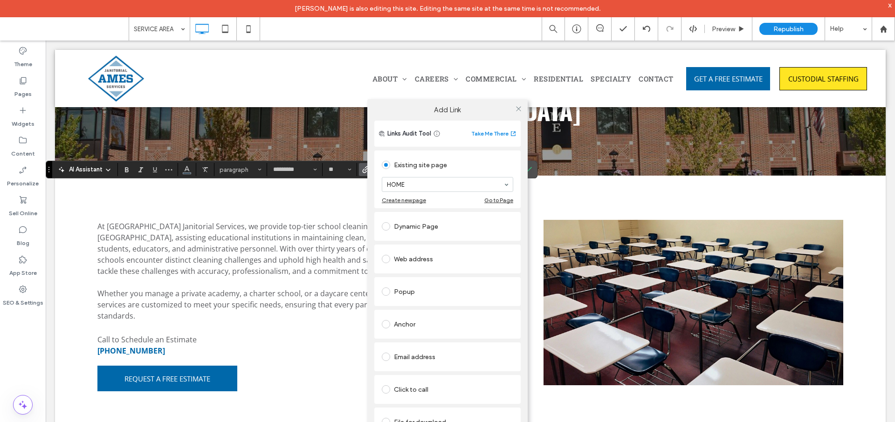
click at [408, 324] on div "Anchor" at bounding box center [447, 324] width 131 height 15
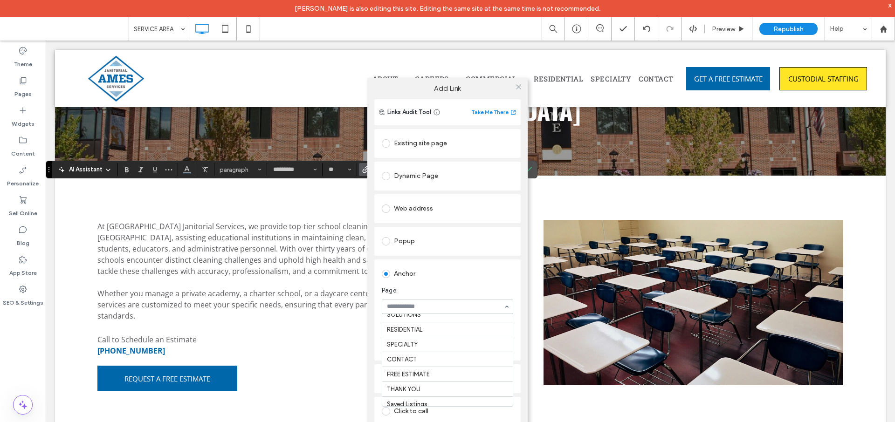
scroll to position [168, 0]
click at [422, 176] on div "Dynamic Page" at bounding box center [447, 176] width 131 height 15
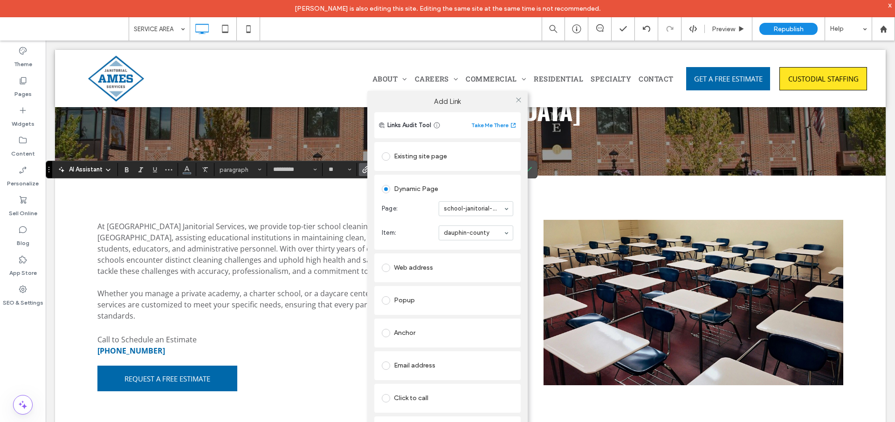
click at [173, 280] on div "Add Link Links Audit Tool Take Me There Existing site page HOME Create new page…" at bounding box center [447, 281] width 895 height 422
click at [170, 281] on div "Add Link Links Audit Tool Take Me There Existing site page HOME Create new page…" at bounding box center [447, 281] width 895 height 422
click at [178, 282] on div "Add Link Links Audit Tool Take Me There Existing site page HOME Create new page…" at bounding box center [447, 281] width 895 height 422
click at [157, 282] on div "Add Link Links Audit Tool Take Me There Existing site page HOME Create new page…" at bounding box center [447, 281] width 895 height 422
click at [520, 98] on use at bounding box center [518, 100] width 5 height 5
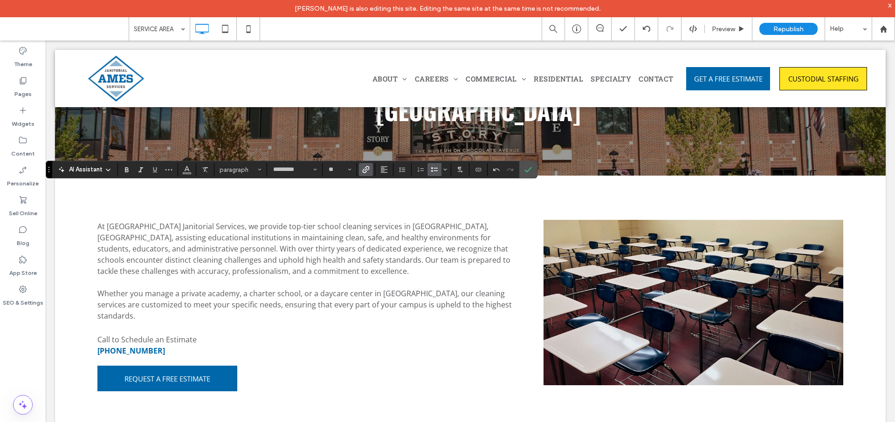
click at [368, 172] on icon "Link" at bounding box center [365, 169] width 7 height 7
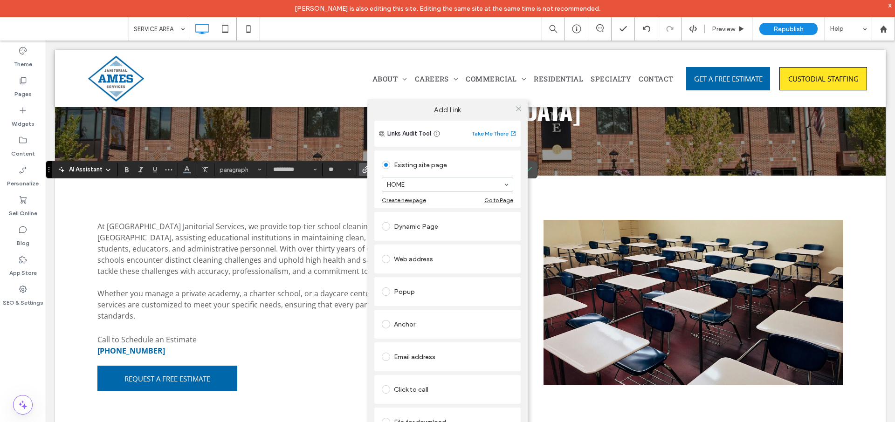
click at [424, 224] on div "Dynamic Page" at bounding box center [447, 226] width 131 height 15
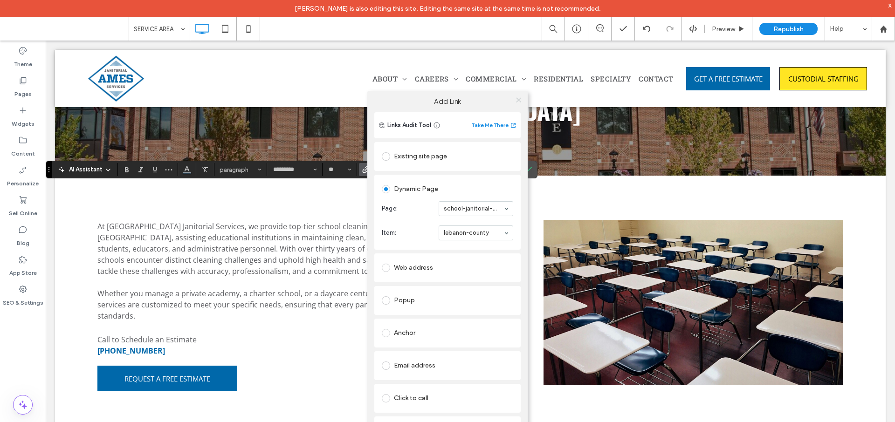
click at [518, 99] on icon at bounding box center [518, 99] width 7 height 7
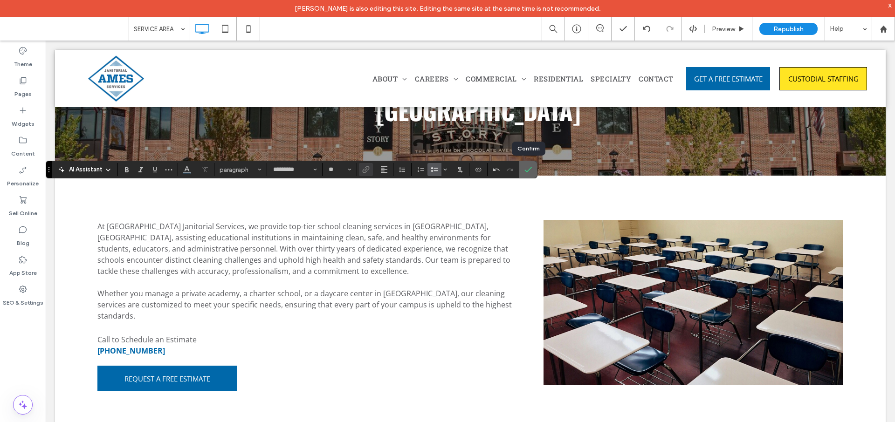
click at [529, 172] on icon "Confirm" at bounding box center [527, 169] width 7 height 7
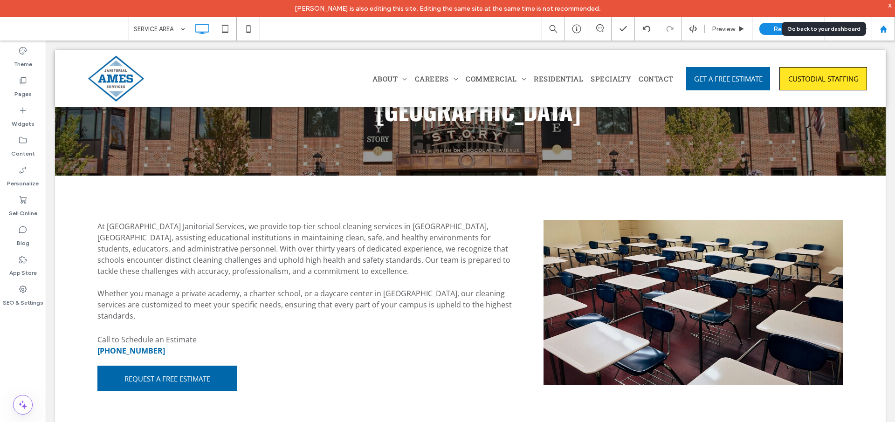
click at [885, 29] on use at bounding box center [883, 28] width 7 height 7
